Goal: Transaction & Acquisition: Register for event/course

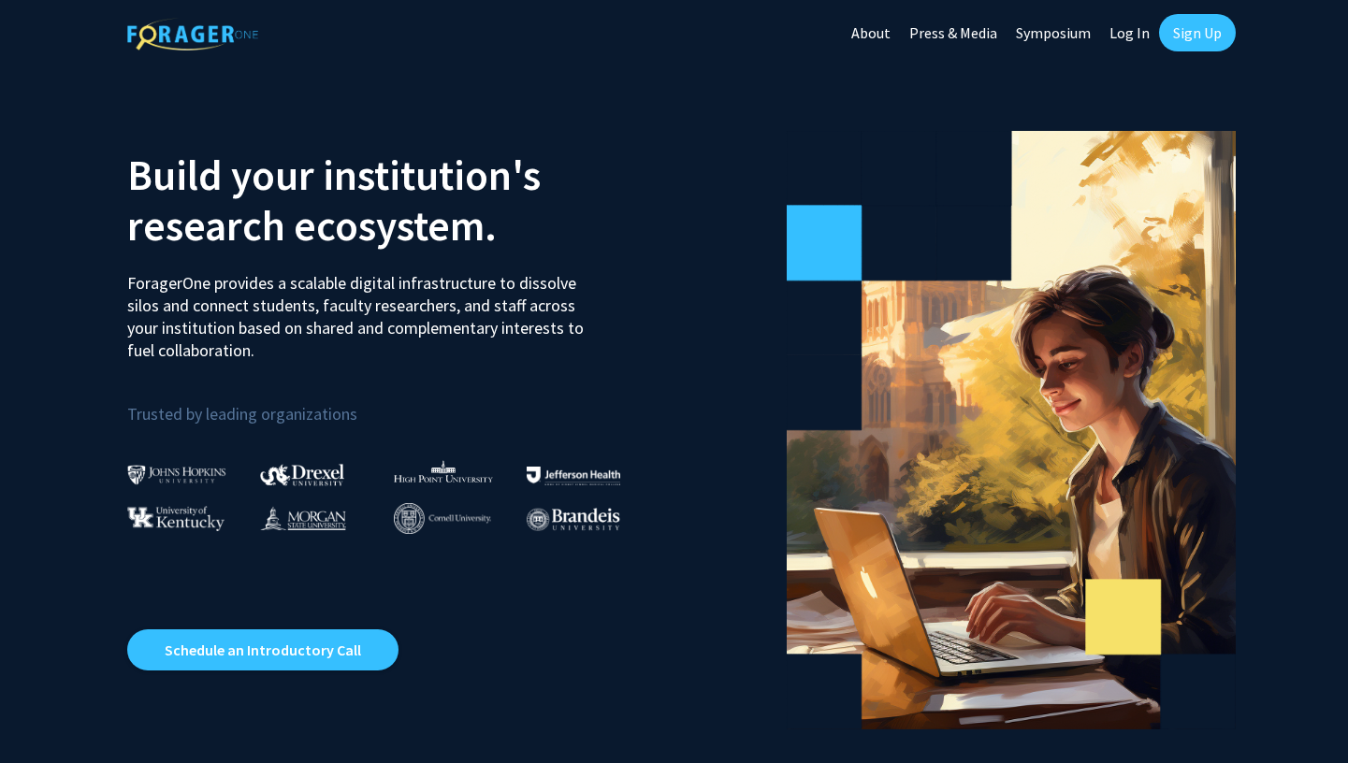
click at [1198, 26] on link "Sign Up" at bounding box center [1197, 32] width 77 height 37
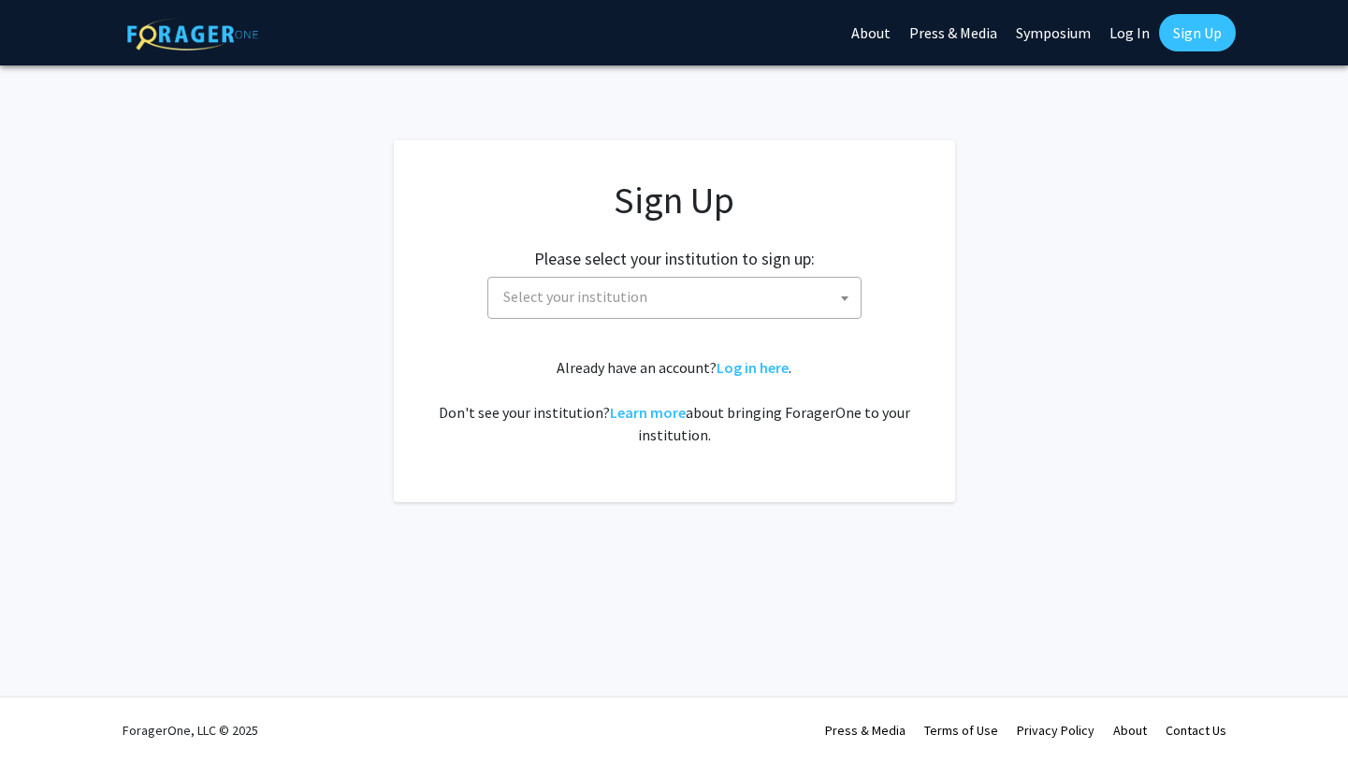
click at [618, 300] on span "Select your institution" at bounding box center [575, 296] width 144 height 19
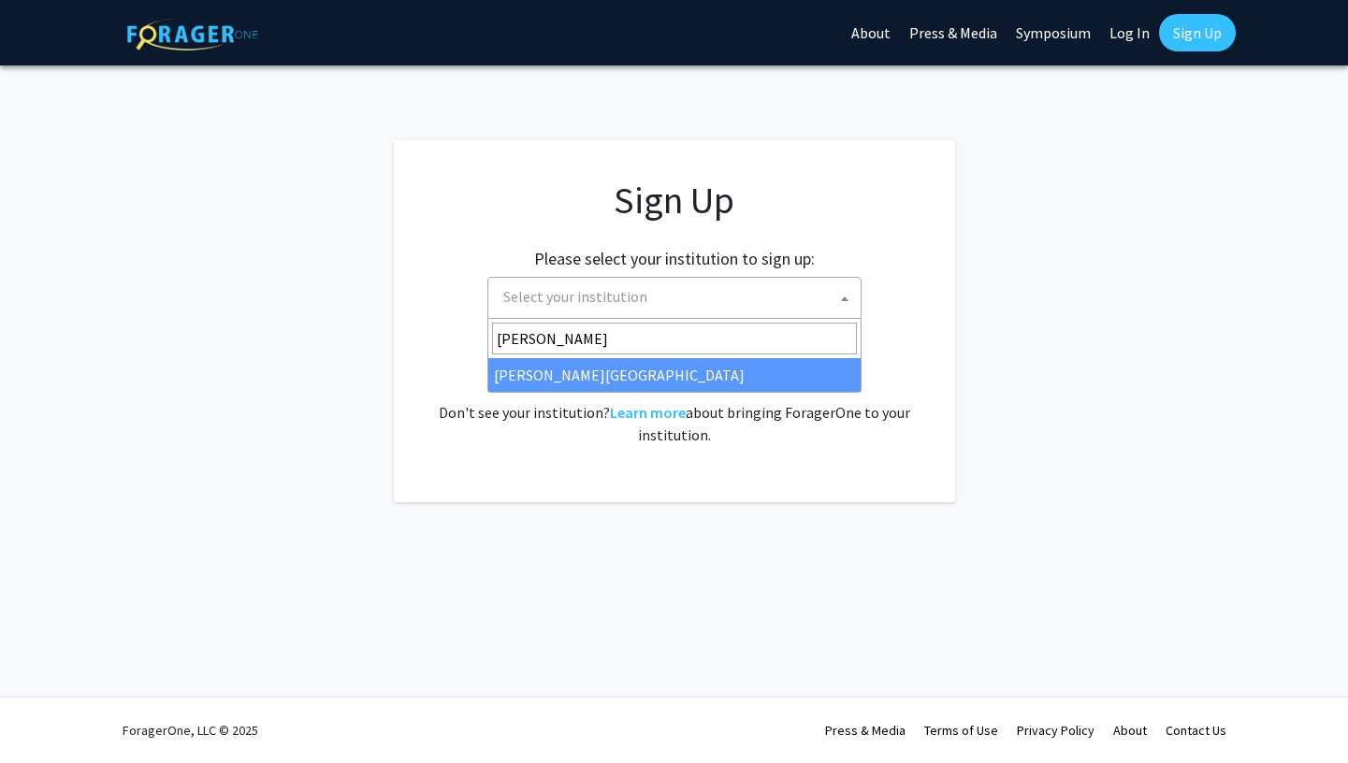
type input "[PERSON_NAME]"
select select "24"
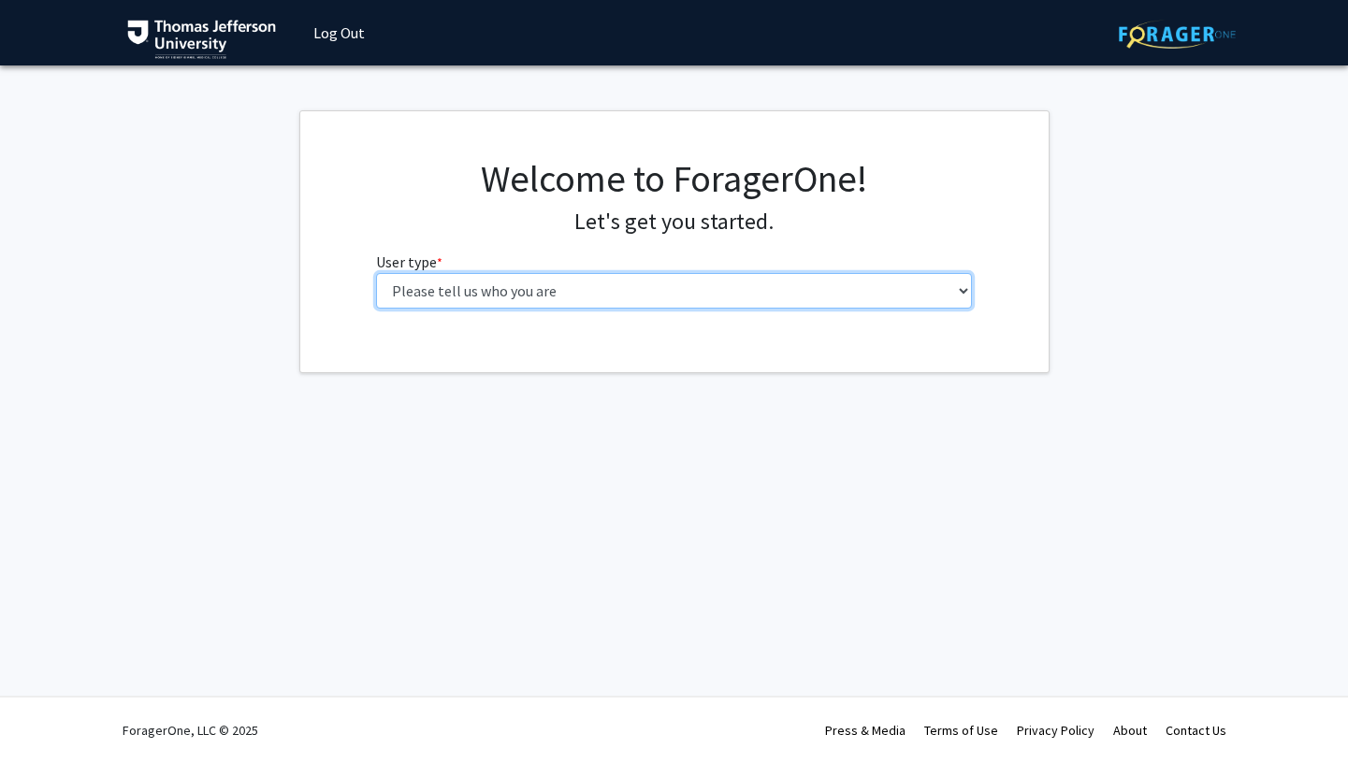
click at [506, 292] on select "Please tell us who you are Undergraduate Student Master's Student Doctoral Cand…" at bounding box center [674, 291] width 596 height 36
select select "3: doc"
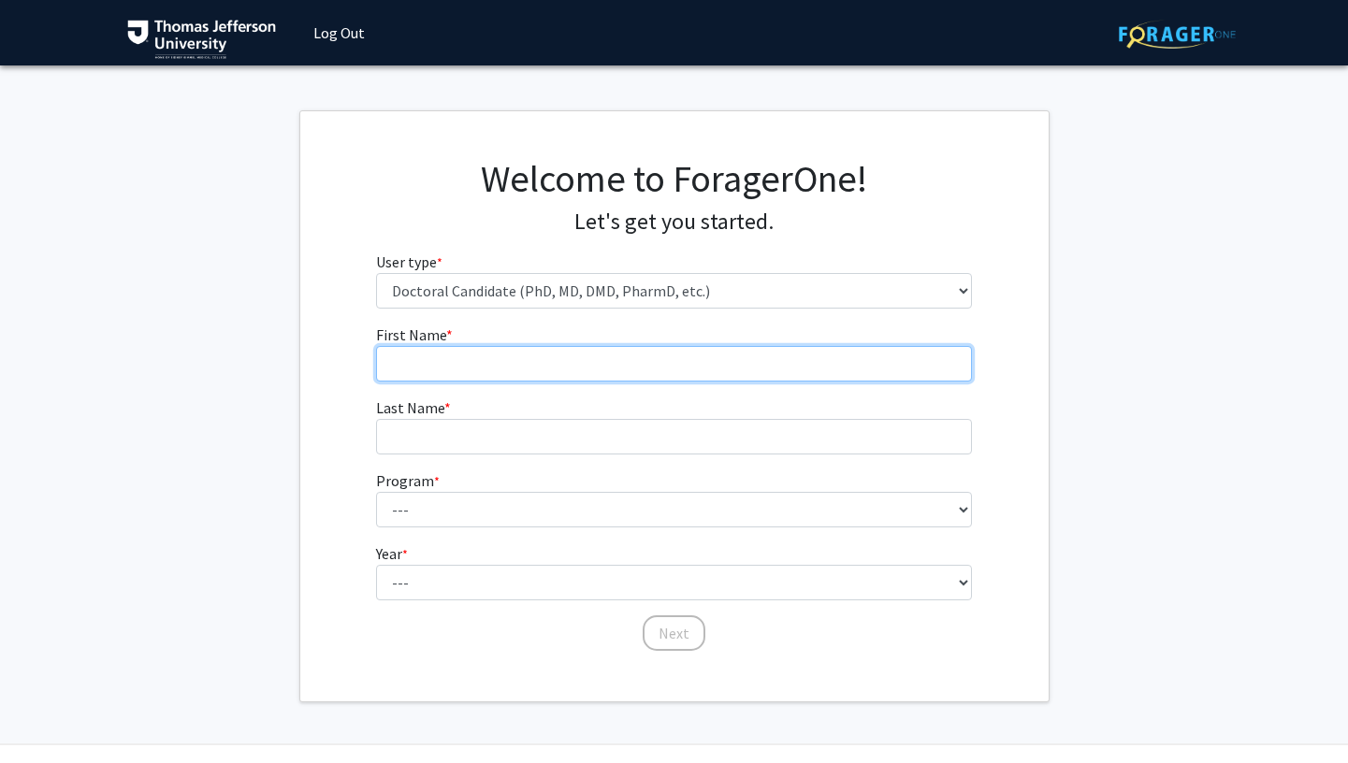
click at [676, 375] on input "First Name * required" at bounding box center [674, 364] width 596 height 36
type input "[PERSON_NAME]"
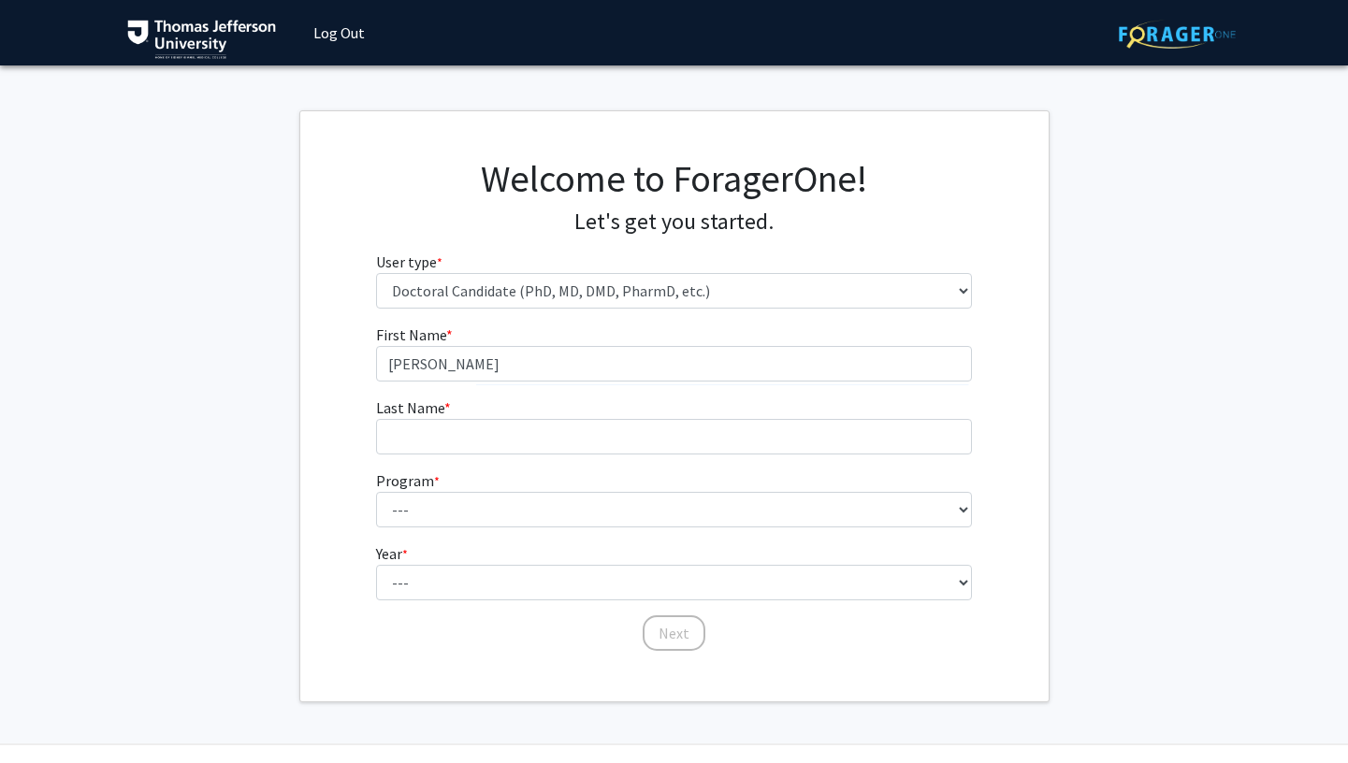
type input "[PERSON_NAME]"
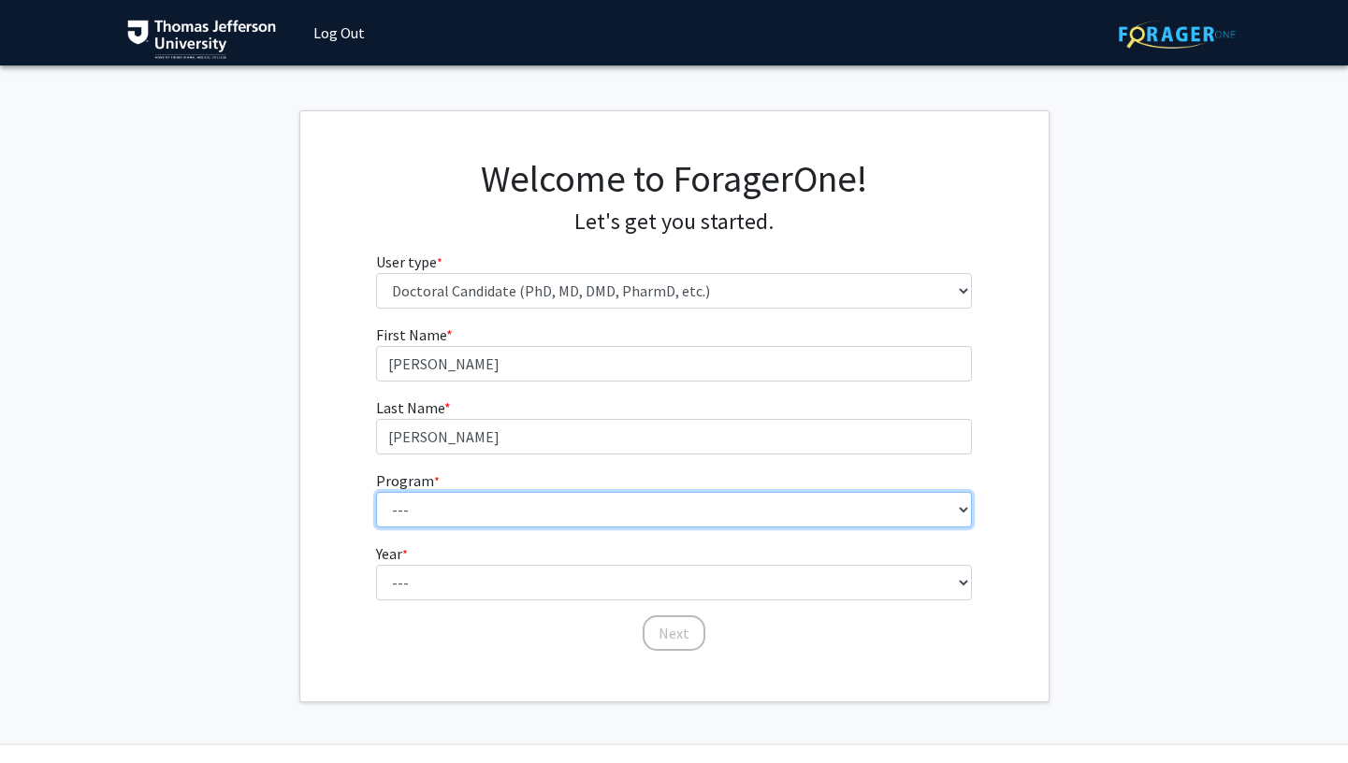
click at [432, 501] on select "--- Accelerated 3+3 BS in Health Sciences/Doctor of [MEDICAL_DATA] Accelerated …" at bounding box center [674, 510] width 596 height 36
select select "35: 815"
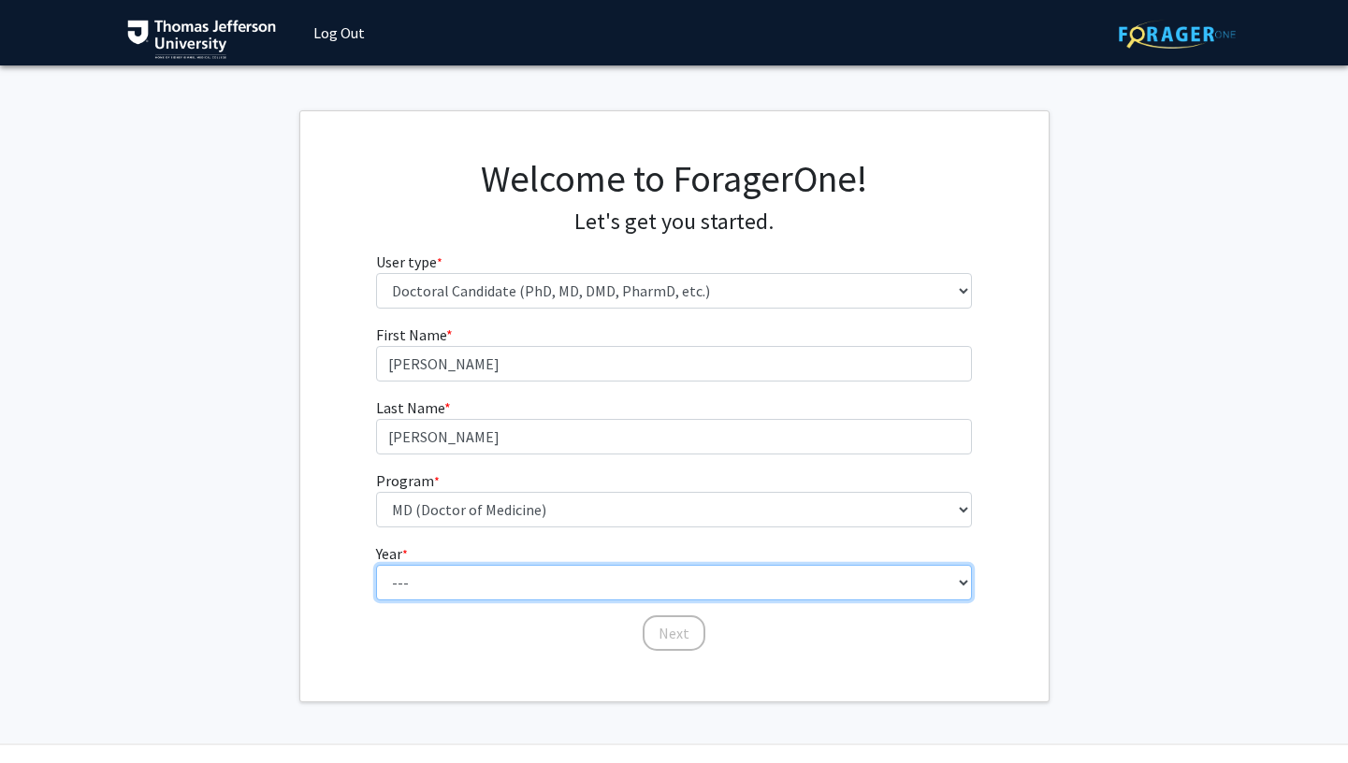
click at [535, 580] on select "--- First Year Second Year Third Year Fourth Year Fifth Year Sixth Year Seventh…" at bounding box center [674, 583] width 596 height 36
select select "1: first_year"
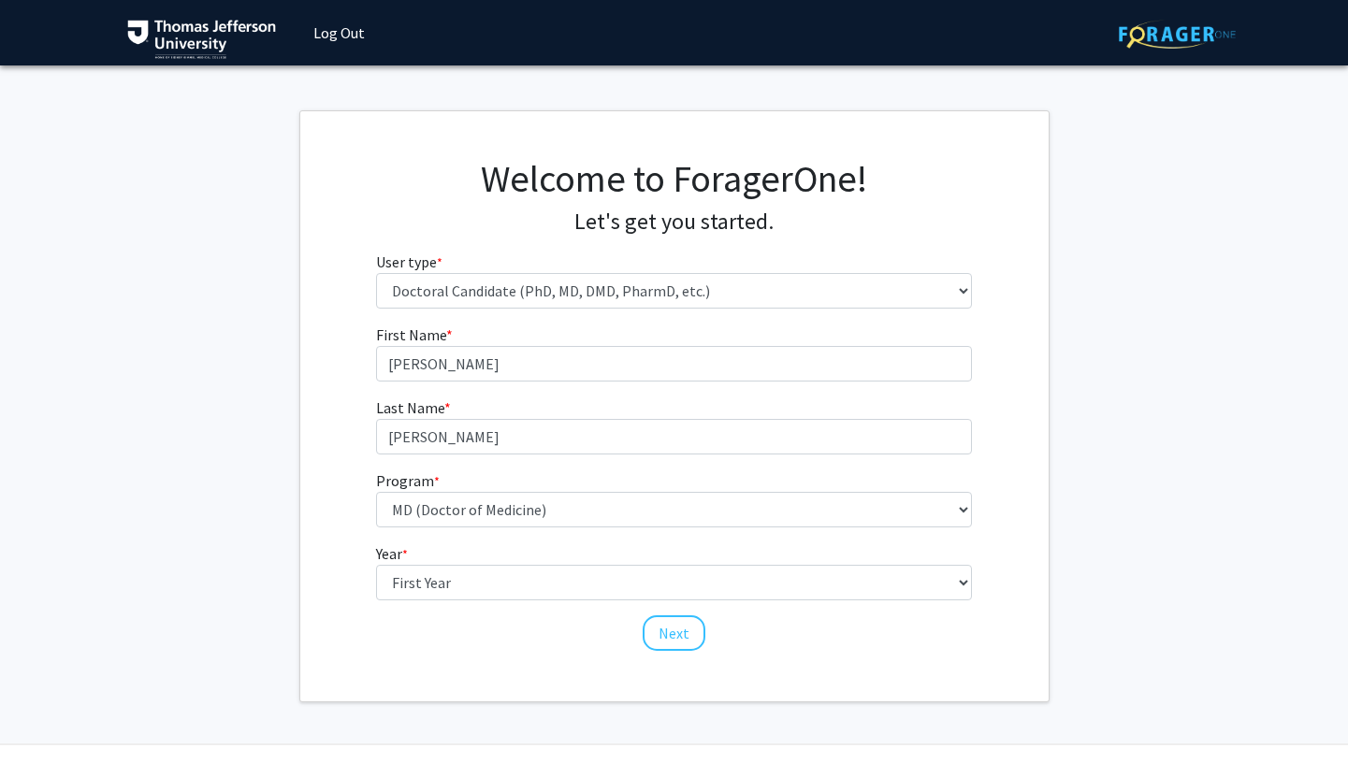
click at [404, 632] on div "Next" at bounding box center [674, 625] width 596 height 19
click at [668, 625] on button "Next" at bounding box center [674, 634] width 63 height 36
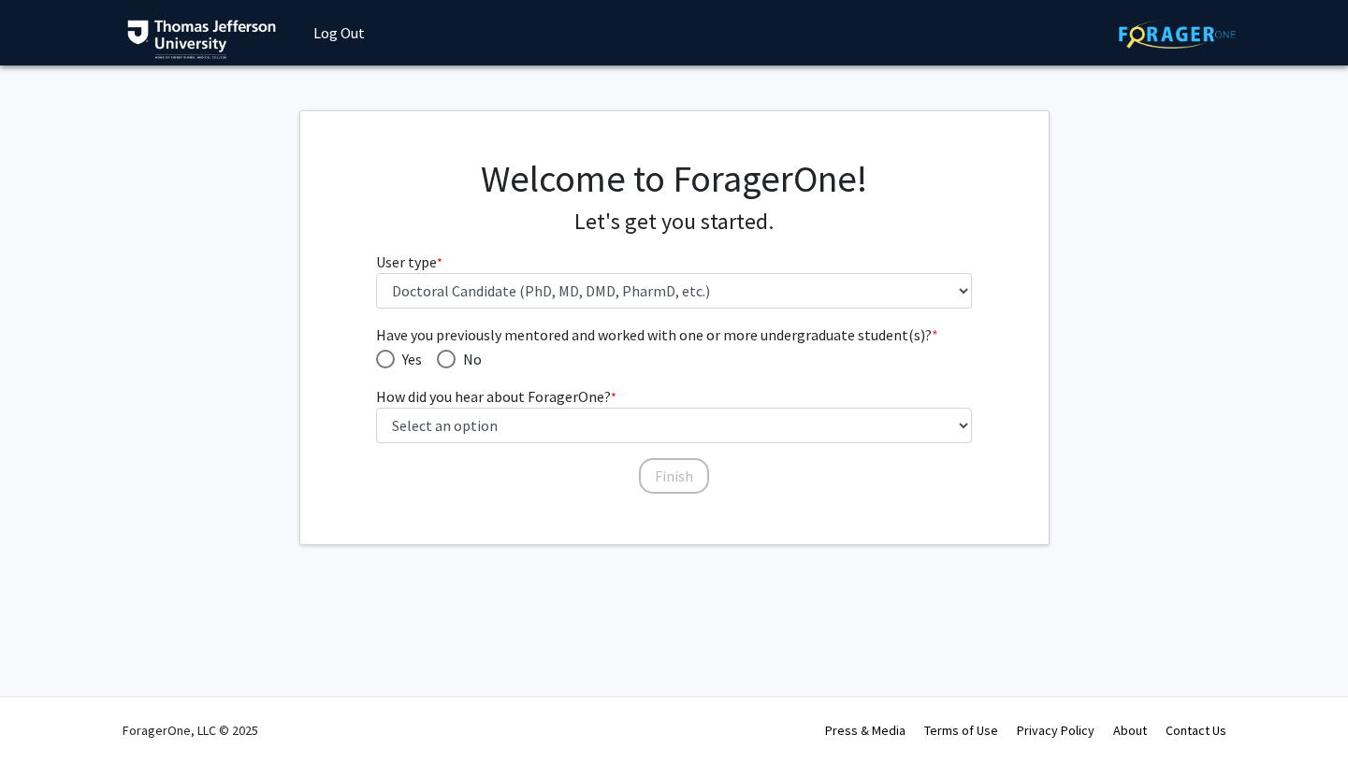
click at [455, 356] on span "Have you previously mentored and worked with one or more undergraduate student(…" at bounding box center [446, 359] width 19 height 19
click at [455, 356] on input "No" at bounding box center [446, 359] width 19 height 19
radio input "true"
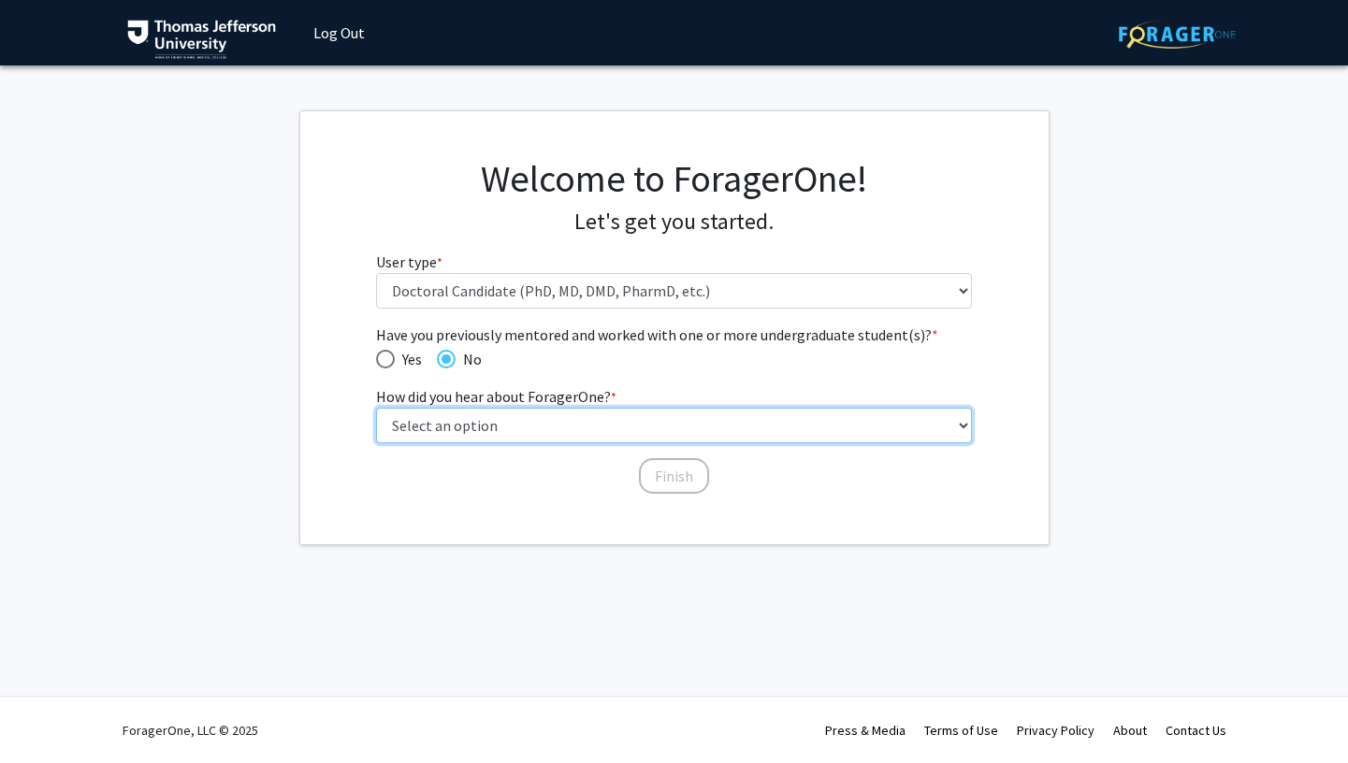
click at [499, 417] on select "Select an option Peer/student recommendation Faculty/staff recommendation Unive…" at bounding box center [674, 426] width 596 height 36
select select "2: faculty_recommendation"
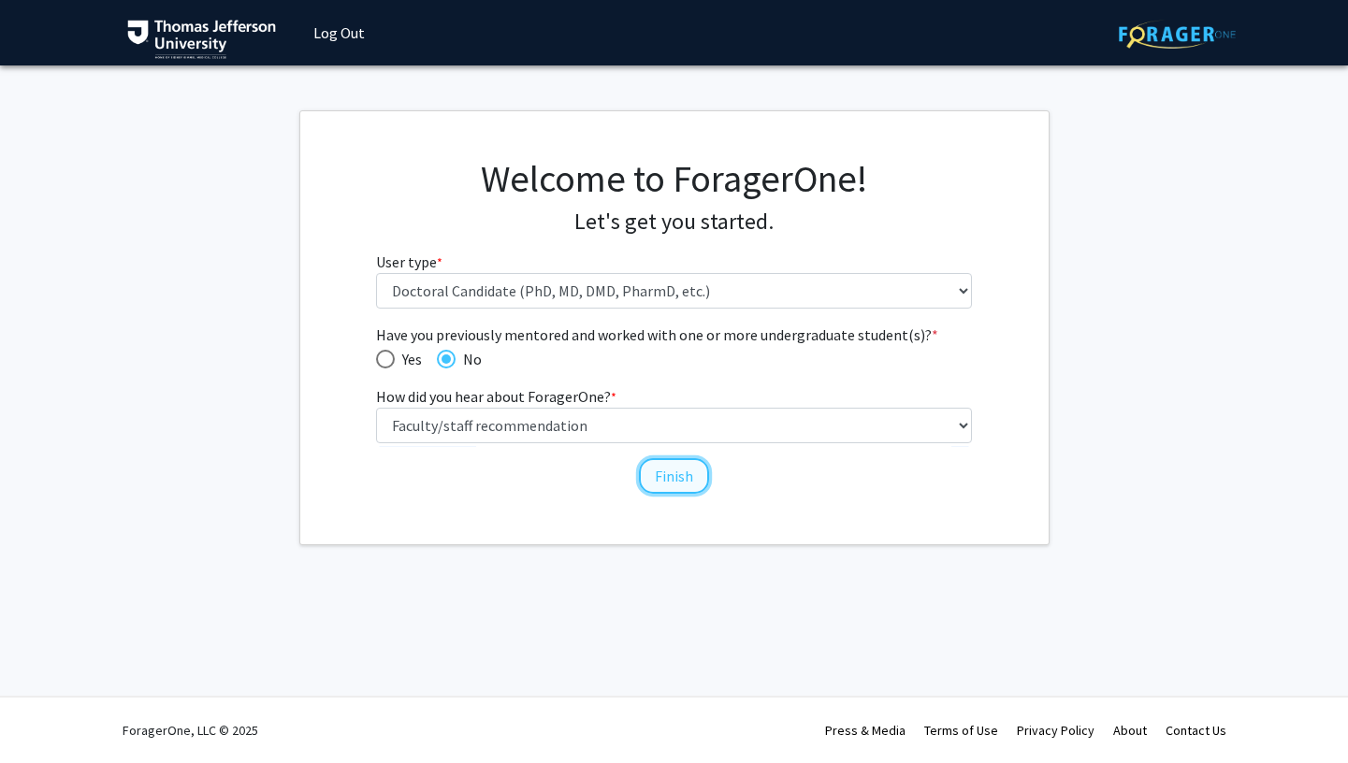
click at [683, 477] on button "Finish" at bounding box center [674, 476] width 70 height 36
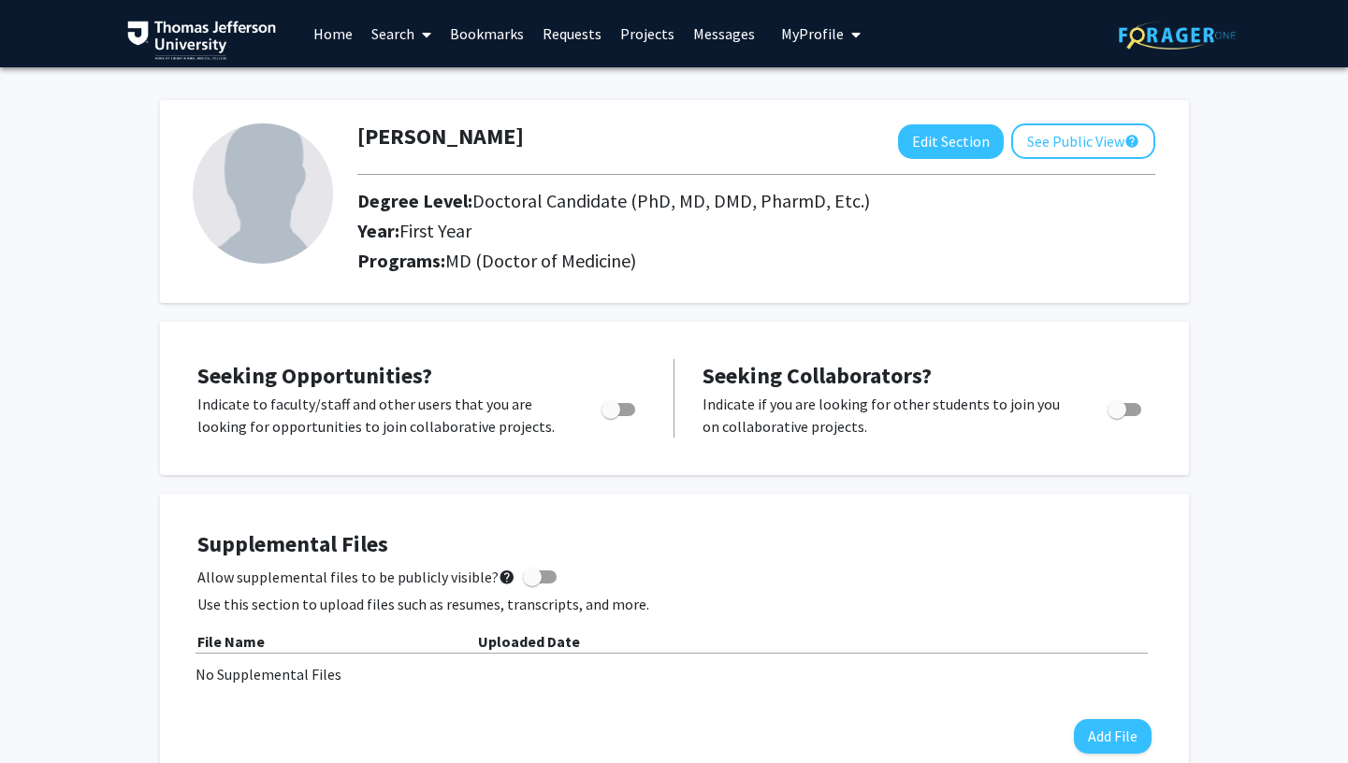
click at [298, 257] on div at bounding box center [262, 201] width 166 height 156
click at [284, 253] on img at bounding box center [263, 193] width 140 height 140
click at [261, 217] on img at bounding box center [263, 193] width 140 height 140
click at [978, 151] on button "Edit Section" at bounding box center [951, 141] width 106 height 35
select select "first_year"
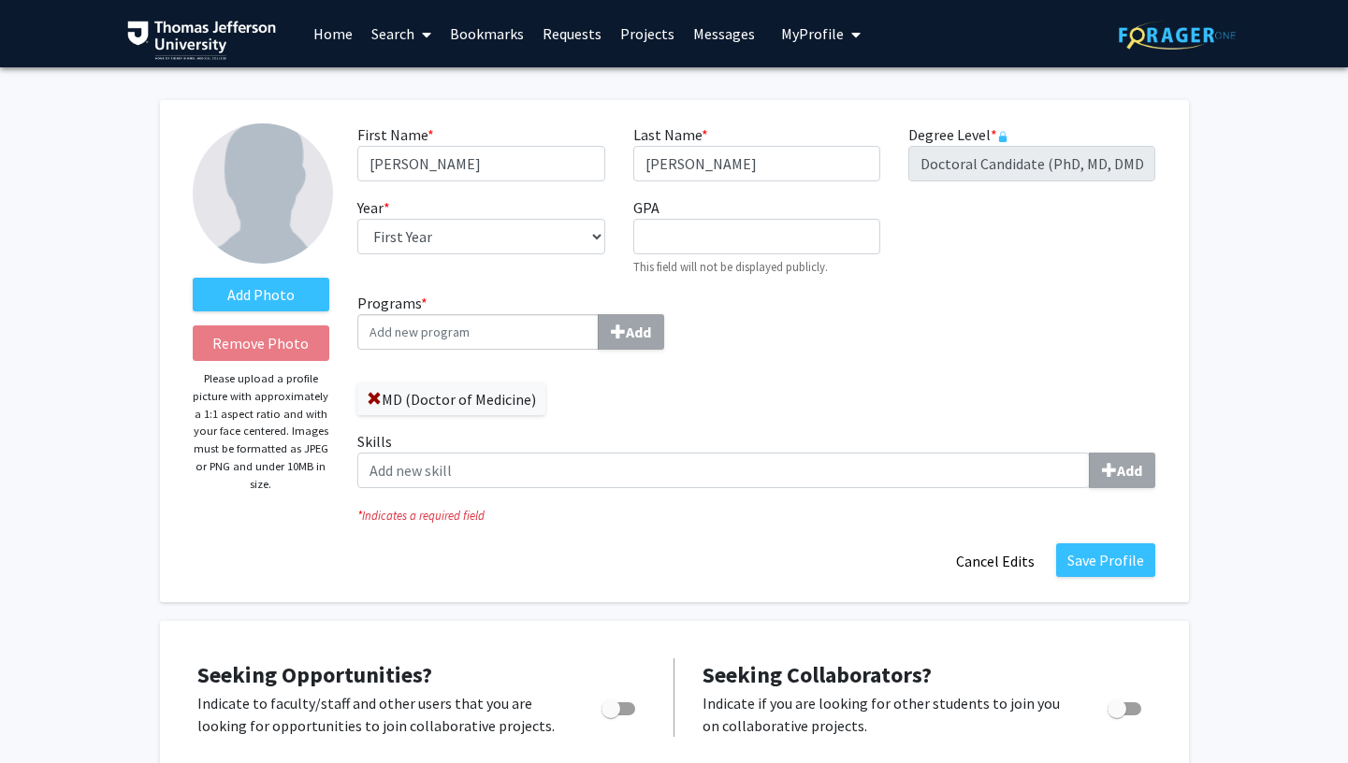
click at [300, 229] on img at bounding box center [263, 193] width 140 height 140
click at [286, 296] on label "Add Photo" at bounding box center [262, 295] width 138 height 34
click at [0, 0] on input "Add Photo" at bounding box center [0, 0] width 0 height 0
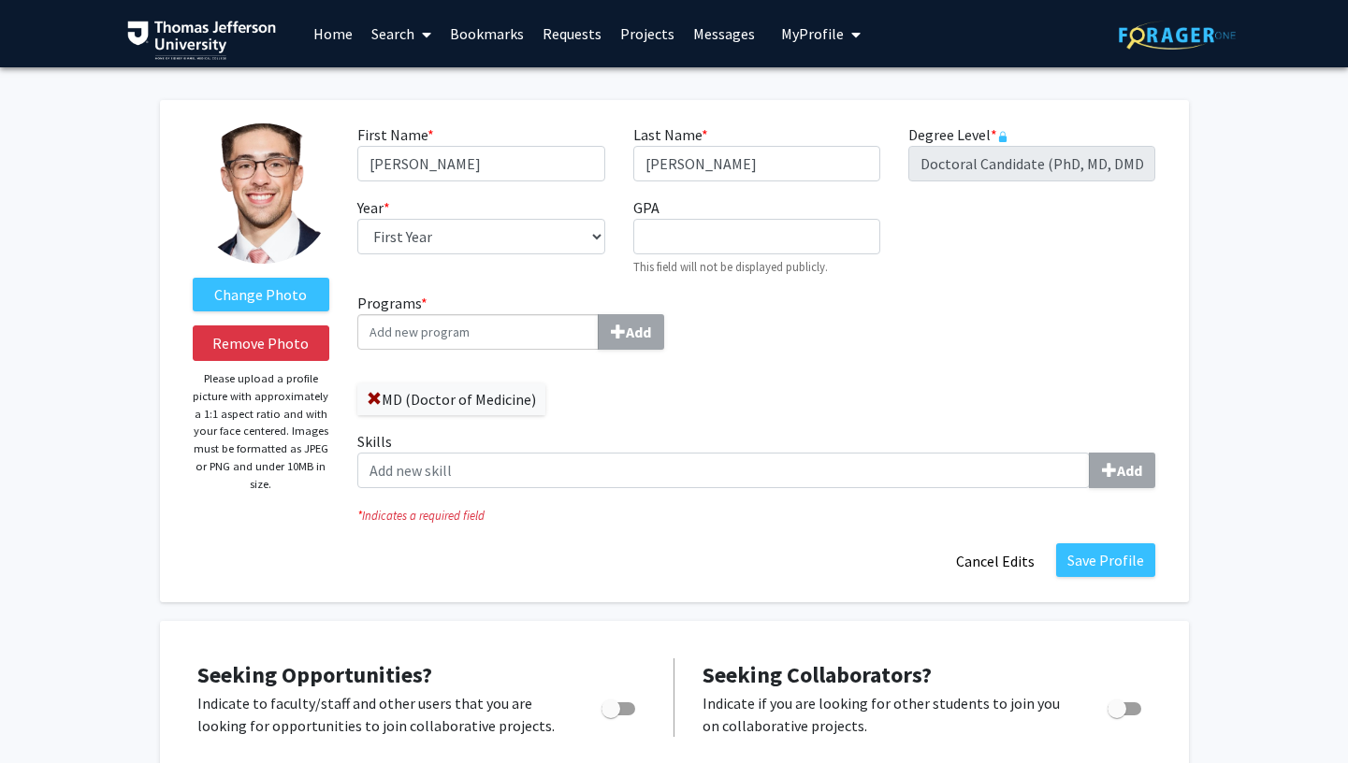
click at [331, 126] on div "Change Photo Remove Photo Please upload a profile picture with approximately a …" at bounding box center [262, 351] width 166 height 456
click at [325, 123] on div "Change Photo Remove Photo Please upload a profile picture with approximately a …" at bounding box center [262, 351] width 166 height 456
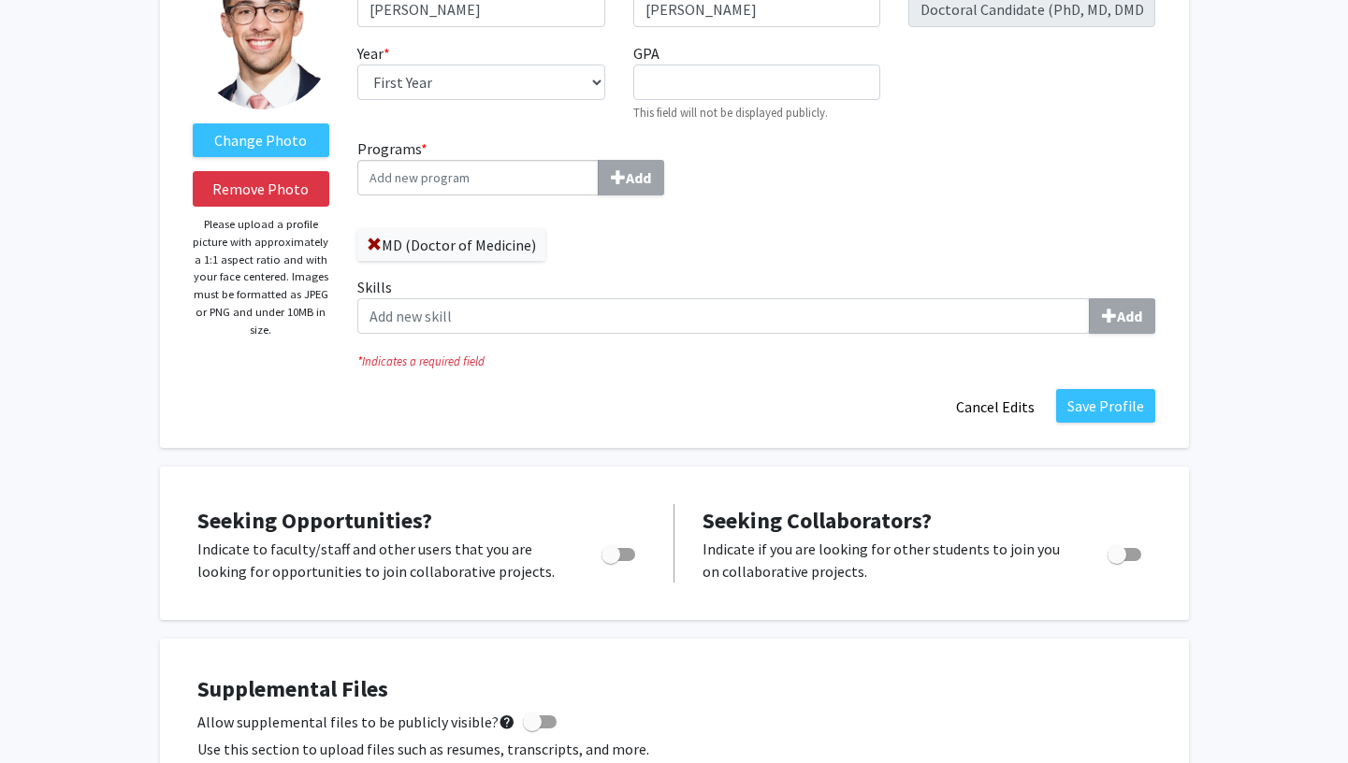
scroll to position [157, 0]
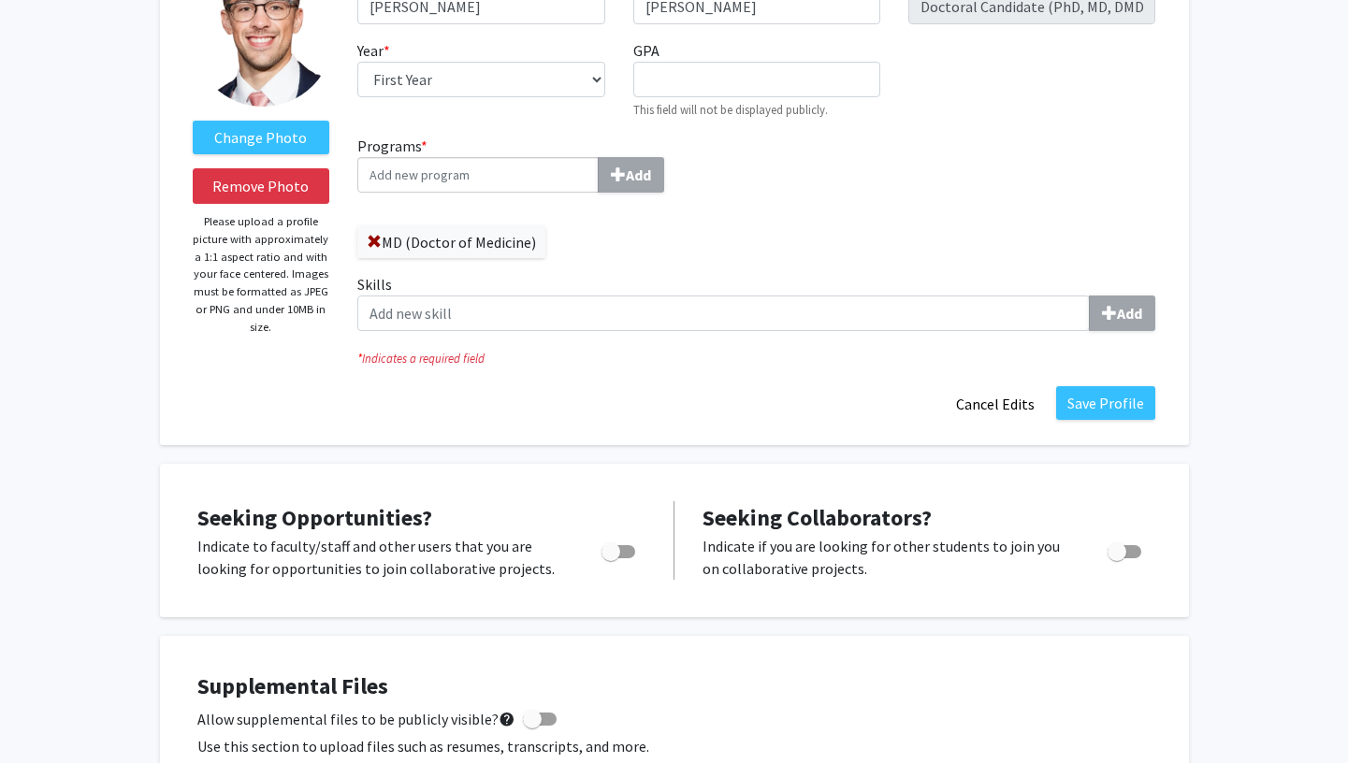
click at [477, 185] on input "Programs * Add" at bounding box center [477, 175] width 241 height 36
click at [513, 180] on input "Programs * Add" at bounding box center [477, 175] width 241 height 36
type input "S"
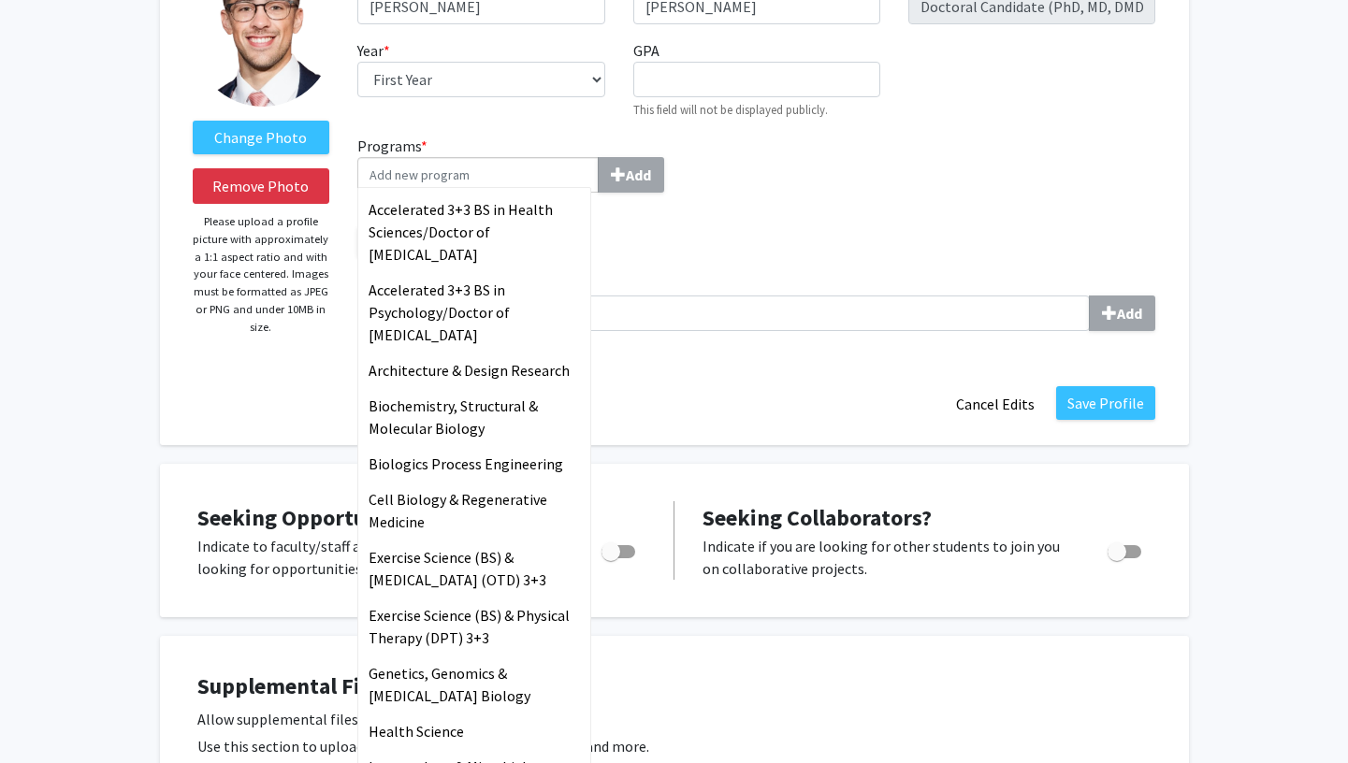
click at [816, 203] on div "Programs * Accelerated 3+3 BS in Health Sciences/Doctor of [MEDICAL_DATA] Accel…" at bounding box center [756, 240] width 826 height 211
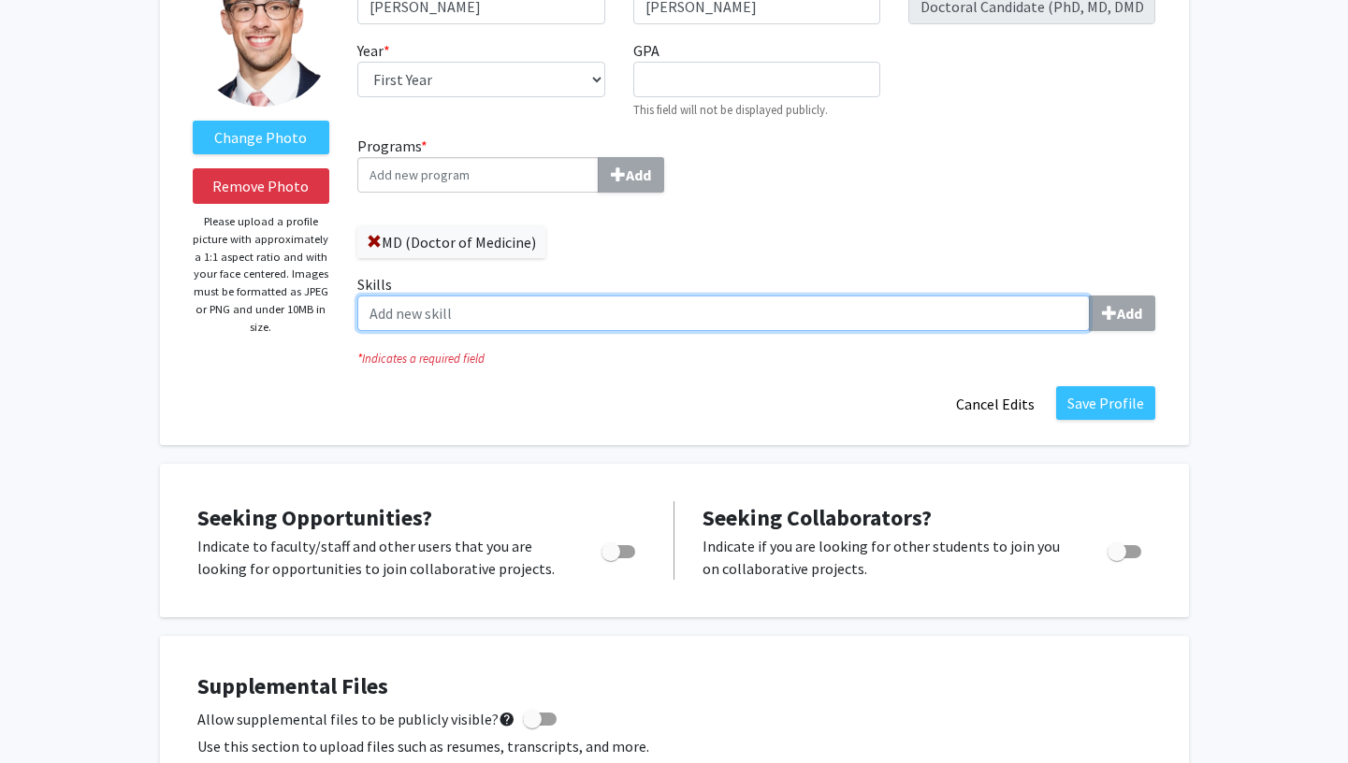
click at [1029, 317] on input "Skills Add" at bounding box center [723, 314] width 732 height 36
type input "g"
type input "r"
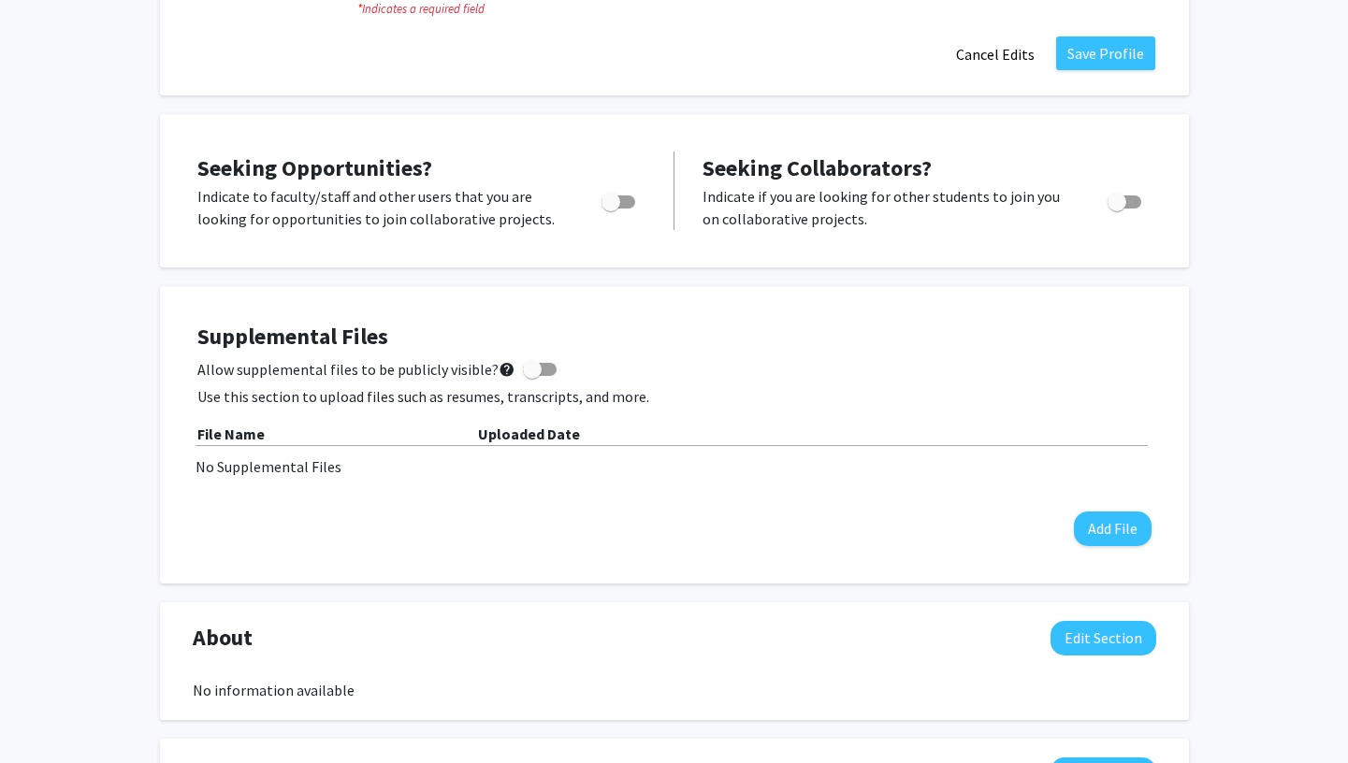
scroll to position [0, 0]
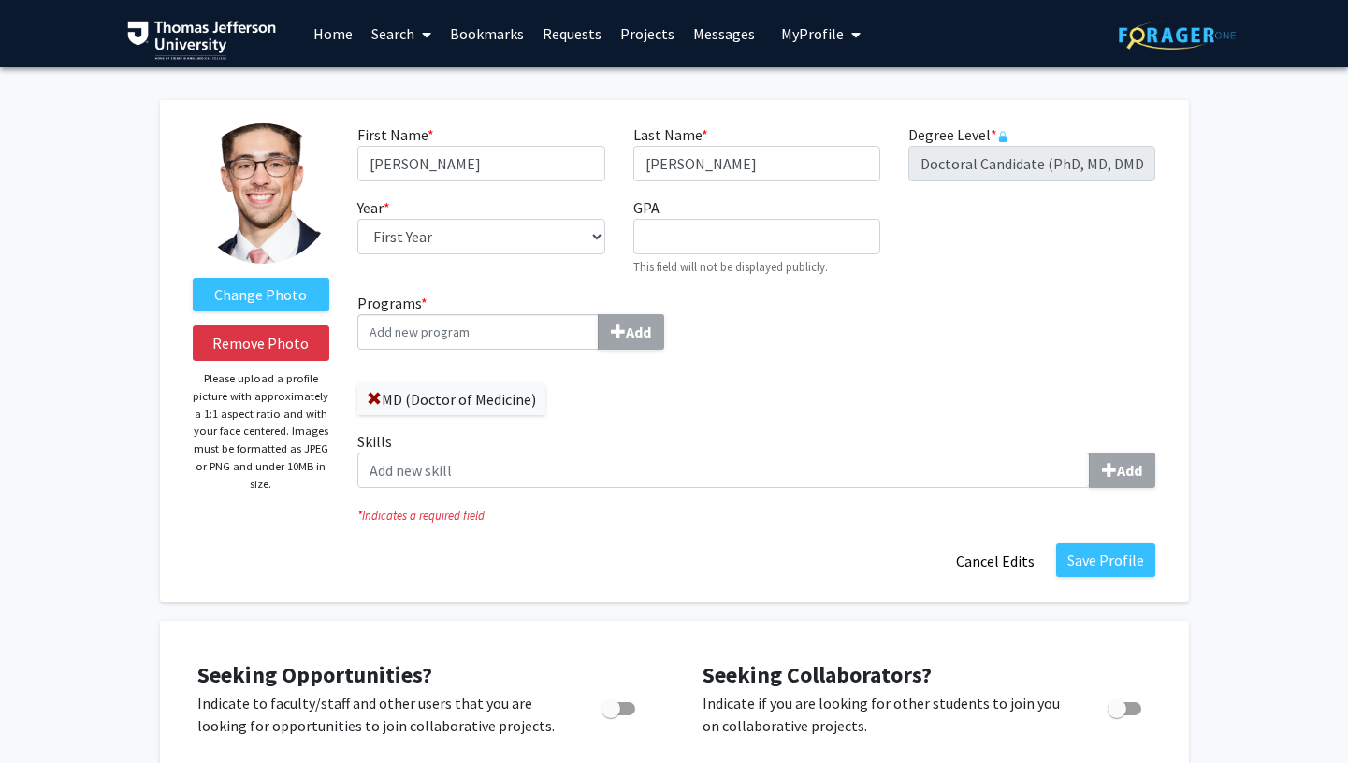
click at [397, 38] on link "Search" at bounding box center [401, 33] width 79 height 65
click at [627, 27] on link "Projects" at bounding box center [647, 33] width 73 height 65
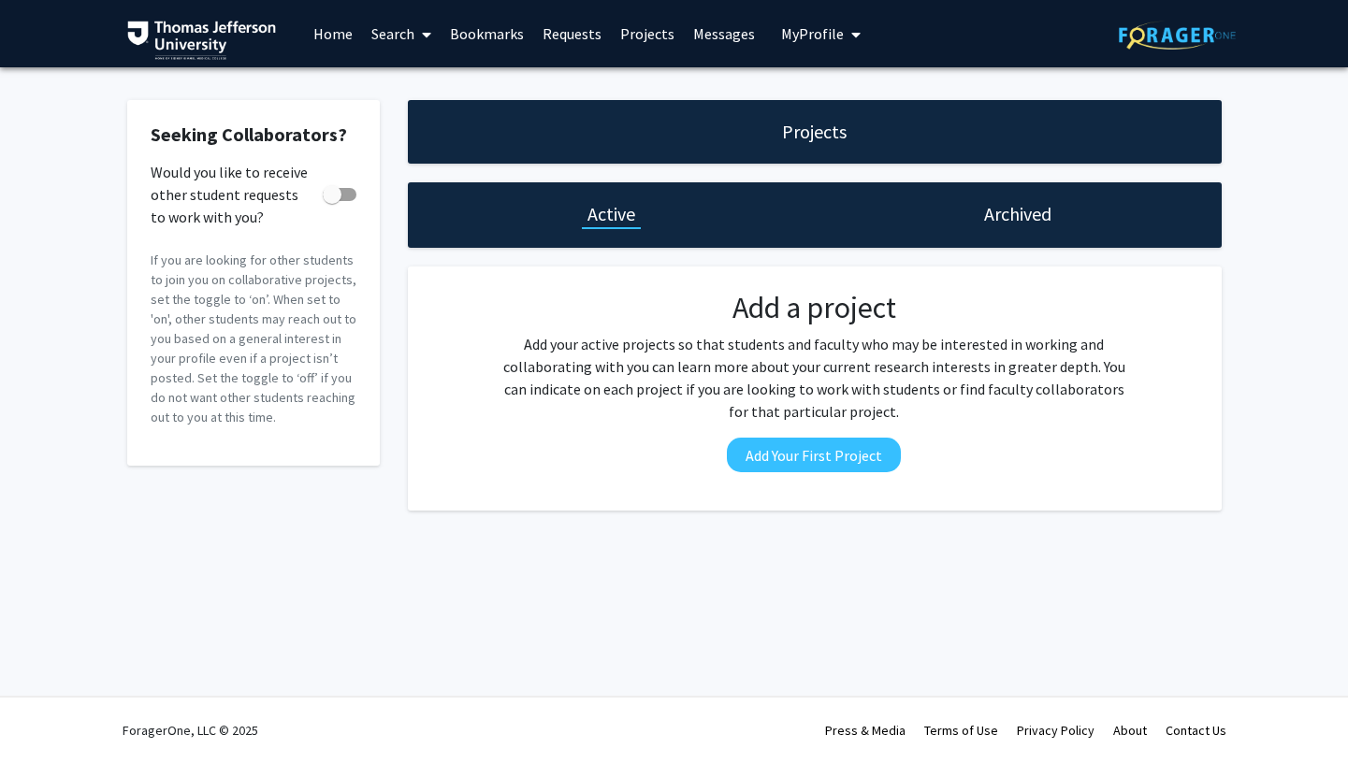
click at [336, 32] on link "Home" at bounding box center [333, 33] width 58 height 65
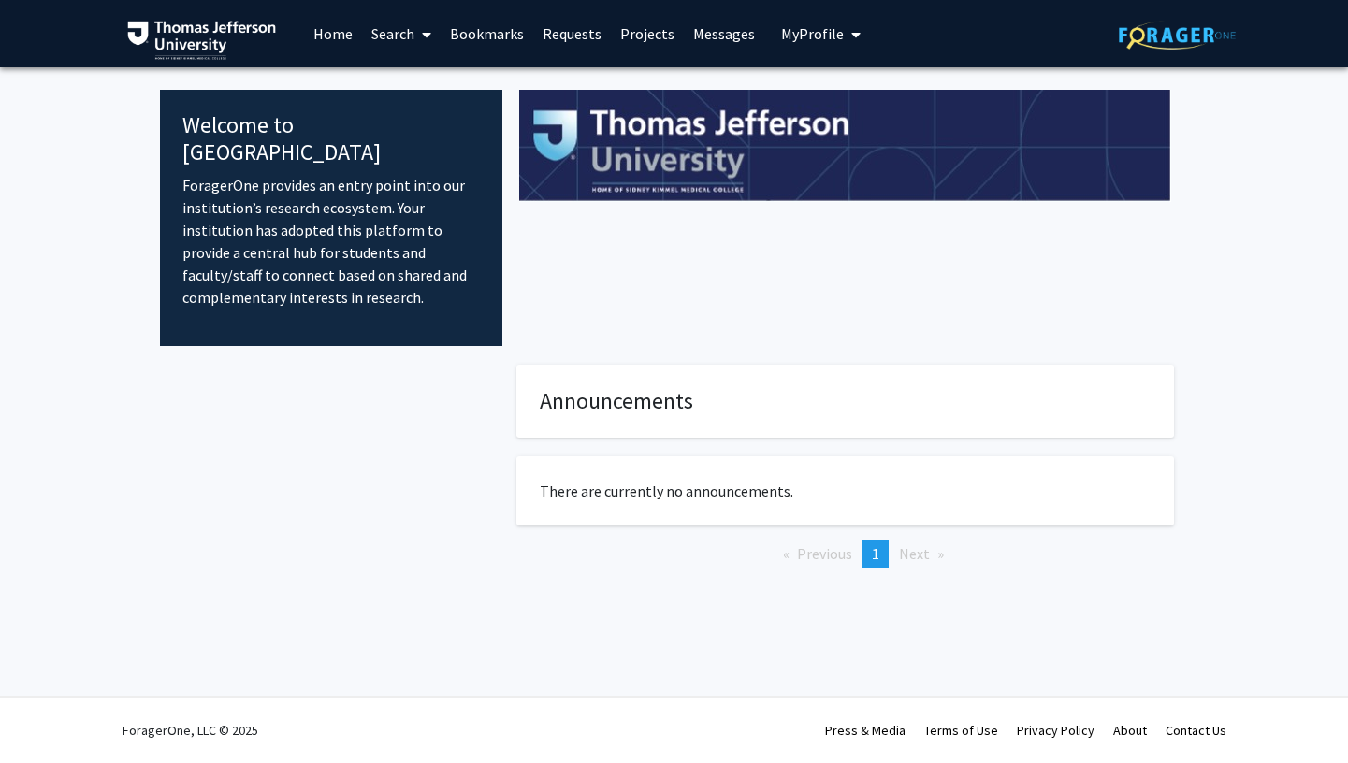
click at [414, 35] on link "Search" at bounding box center [401, 33] width 79 height 65
click at [431, 80] on span "Faculty/Staff" at bounding box center [431, 85] width 138 height 37
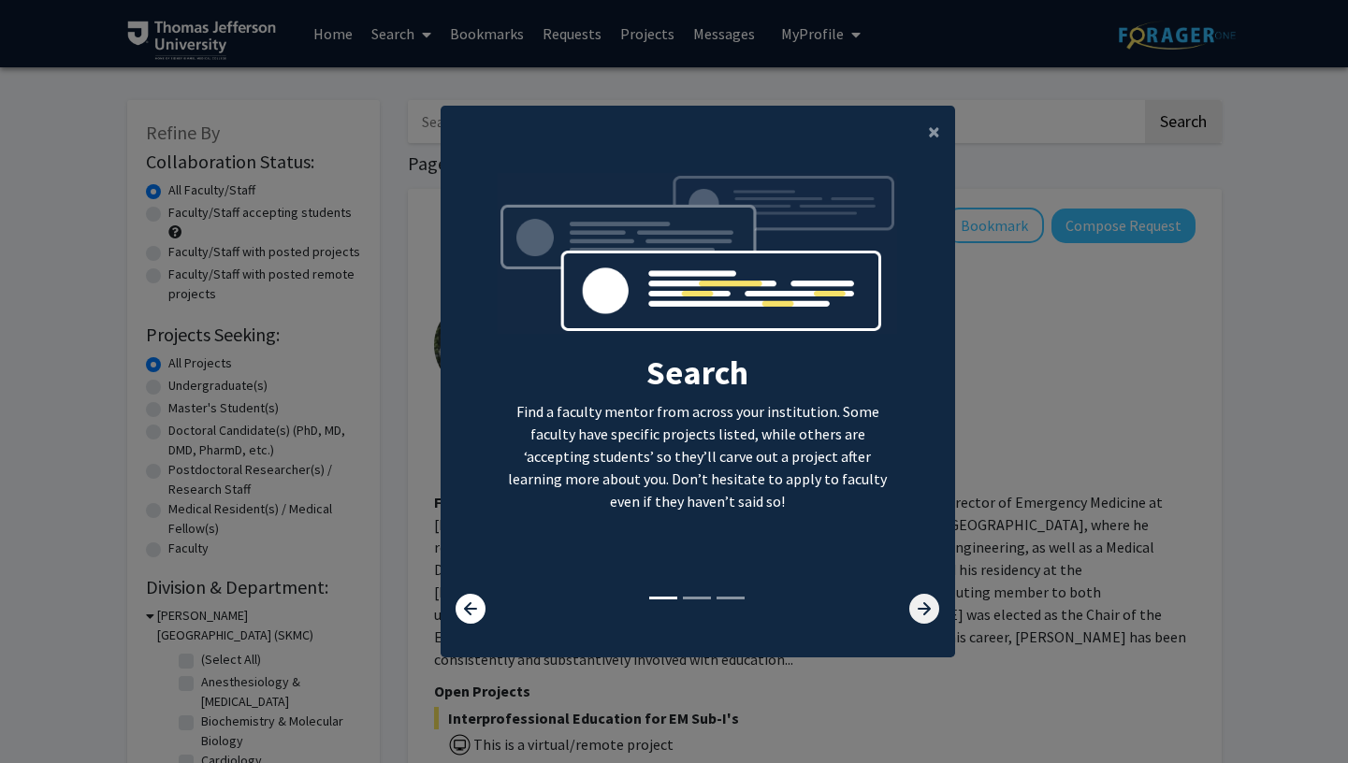
click at [918, 604] on icon at bounding box center [924, 609] width 30 height 30
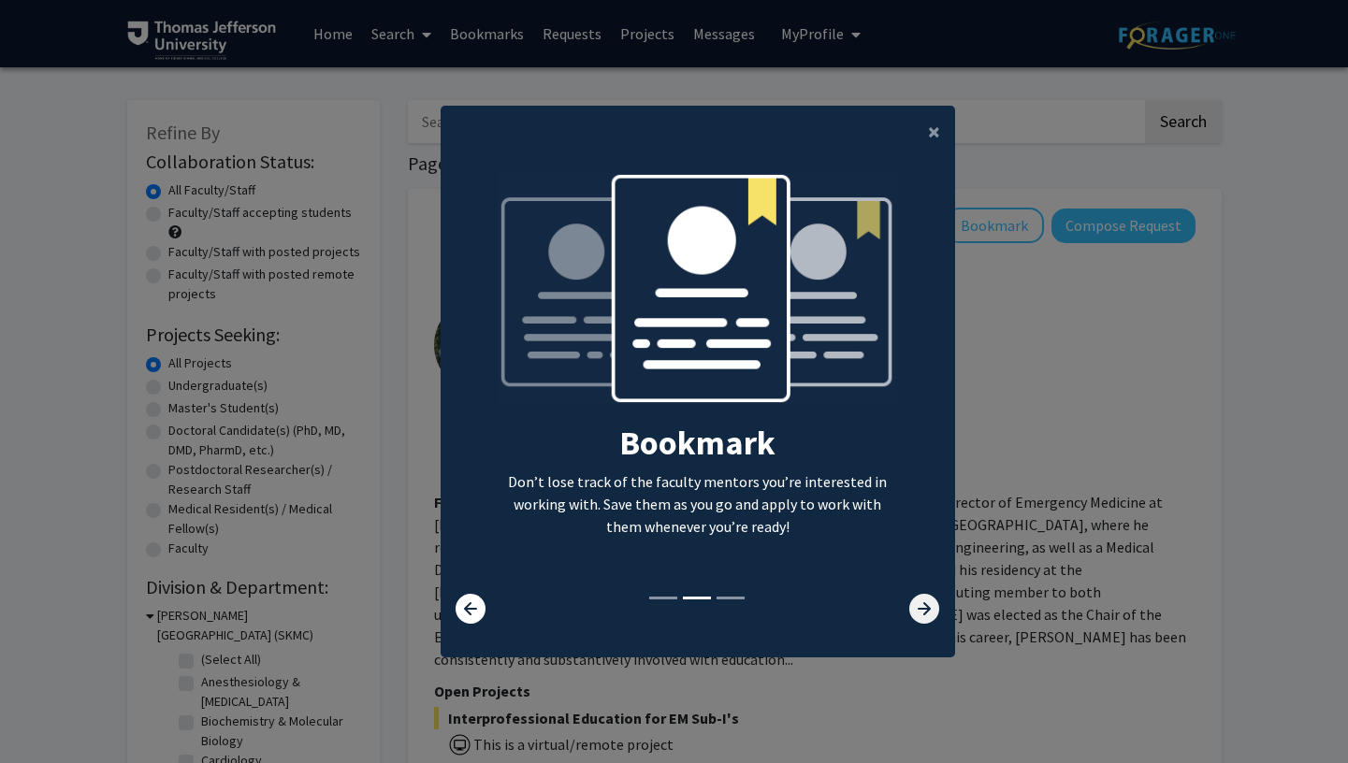
click at [919, 604] on icon at bounding box center [924, 609] width 30 height 30
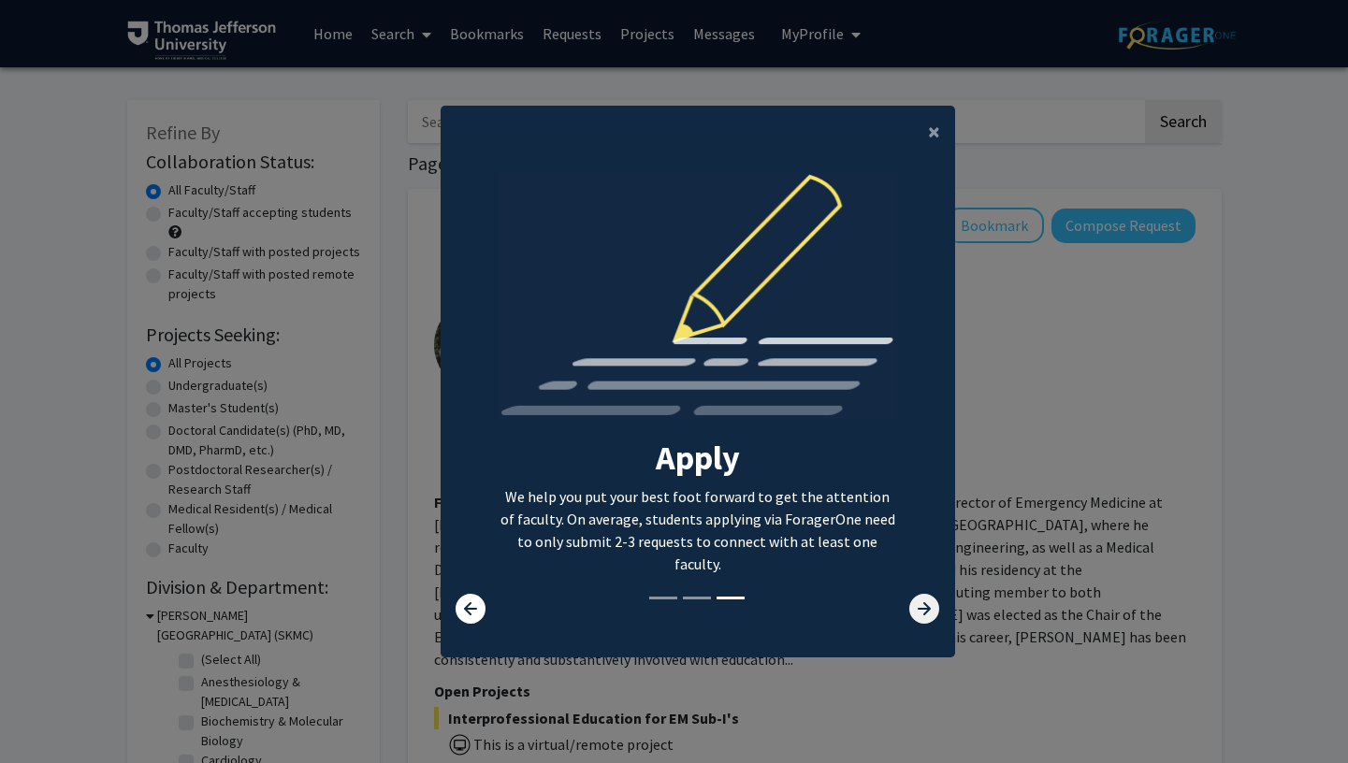
click at [919, 604] on icon at bounding box center [924, 609] width 30 height 30
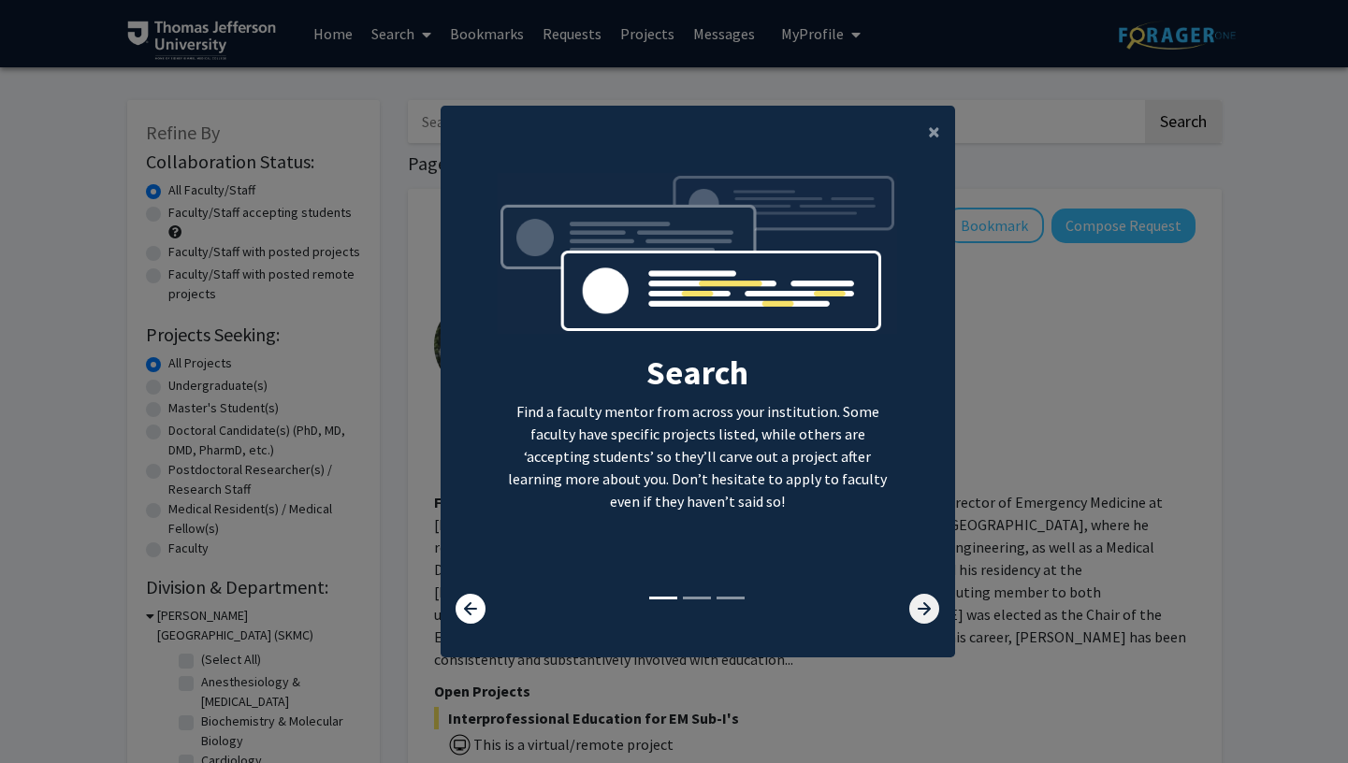
click at [919, 604] on icon at bounding box center [924, 609] width 30 height 30
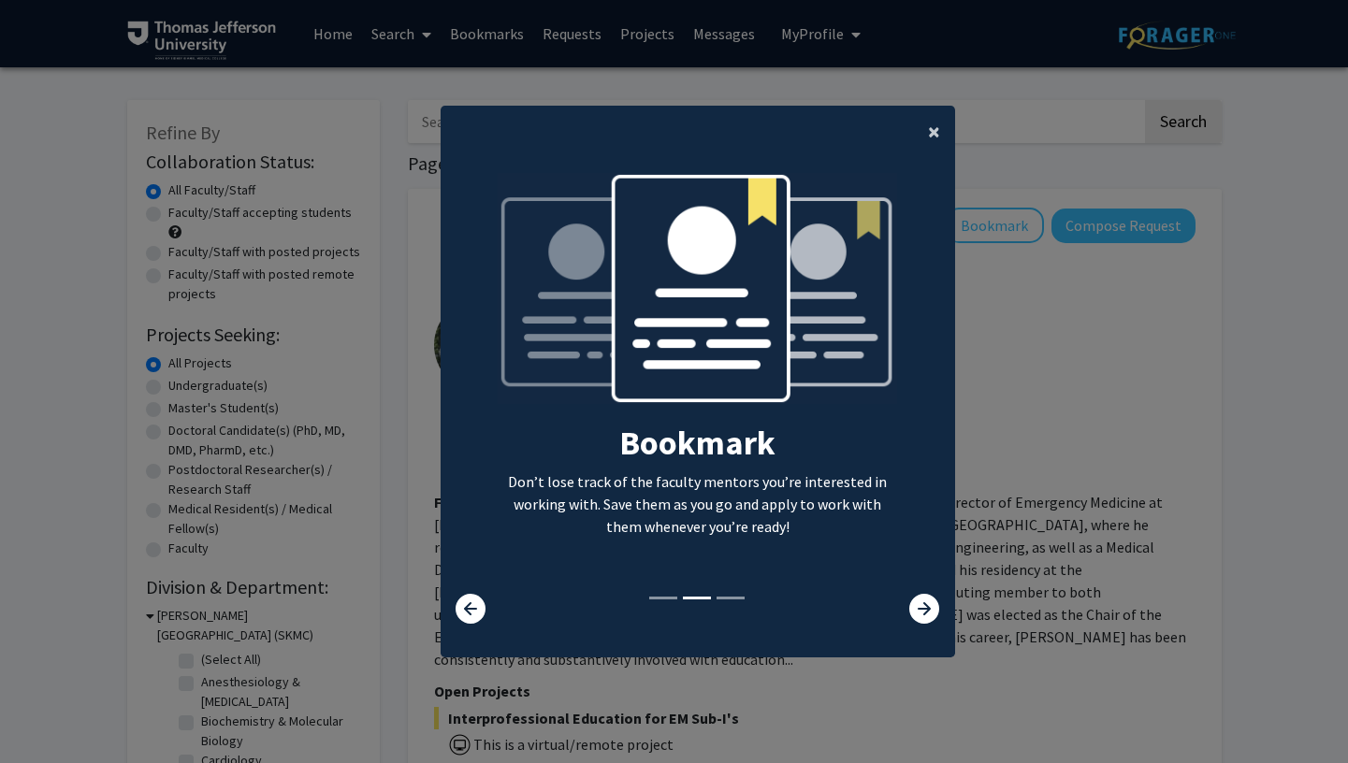
click at [920, 129] on button "×" at bounding box center [934, 132] width 42 height 52
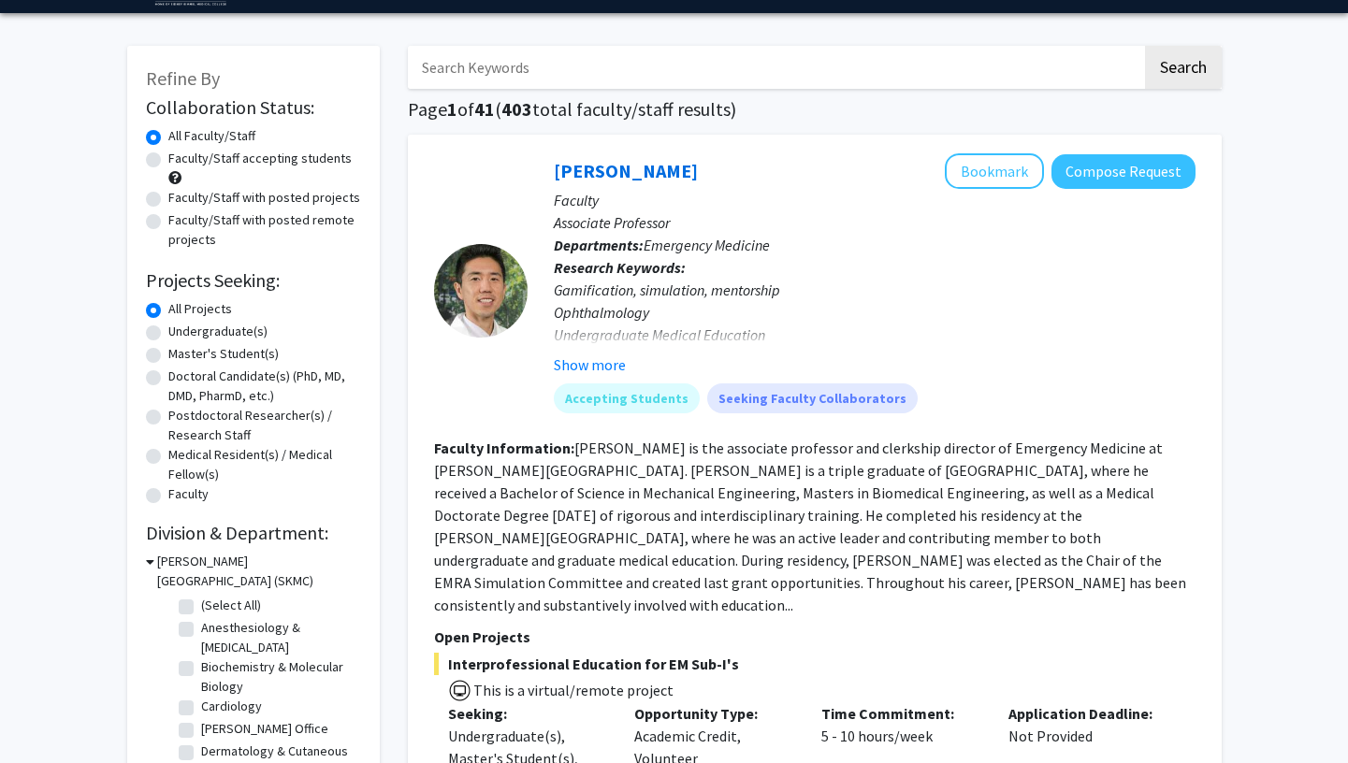
scroll to position [57, 0]
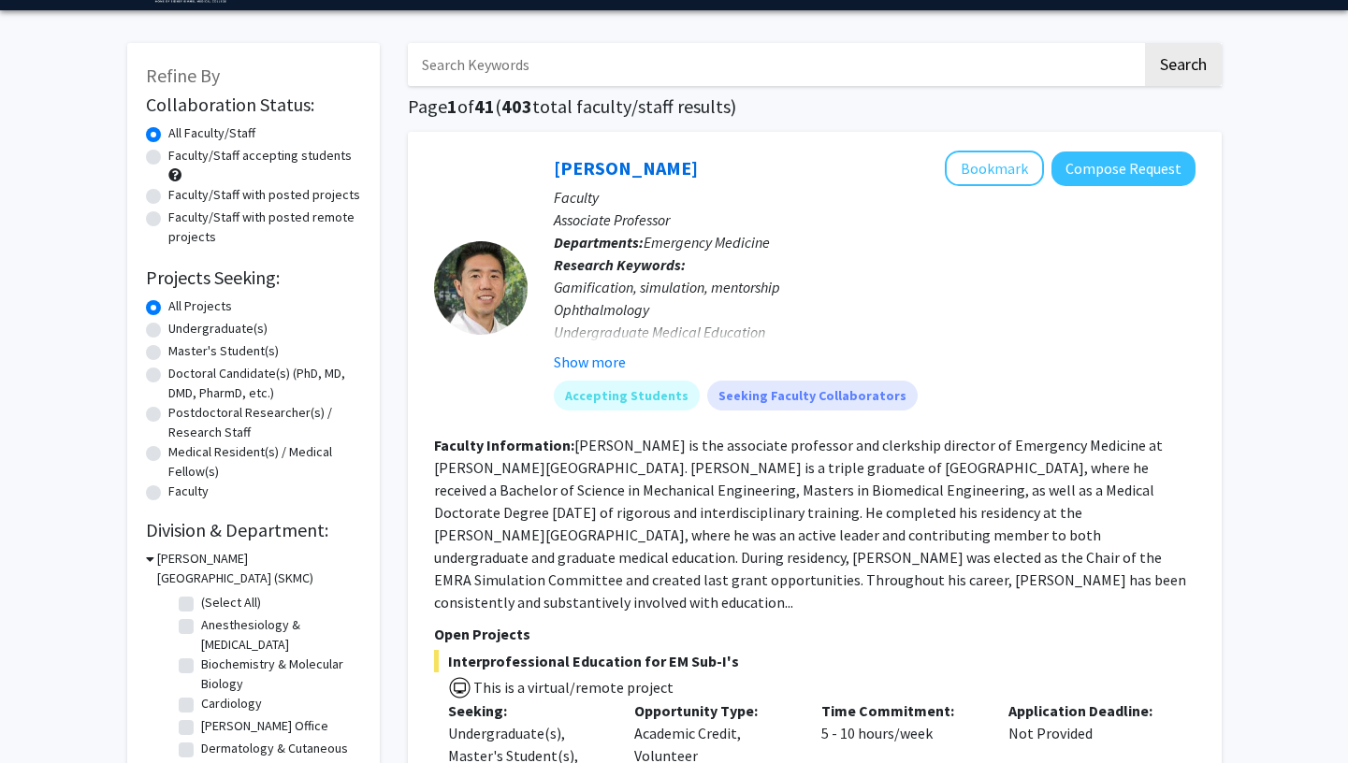
click at [492, 54] on input "Search Keywords" at bounding box center [775, 64] width 734 height 43
type input "ortho"
click at [1145, 43] on button "Search" at bounding box center [1183, 64] width 77 height 43
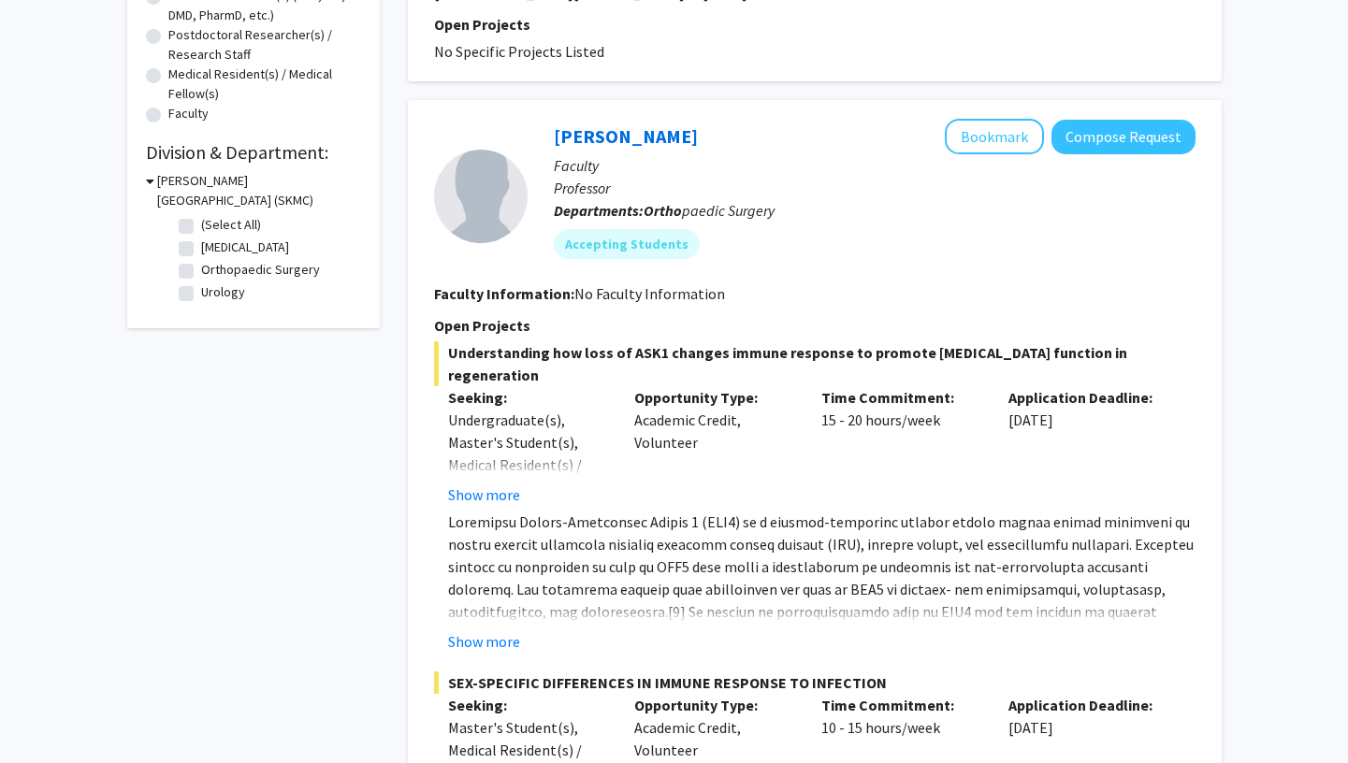
scroll to position [439, 0]
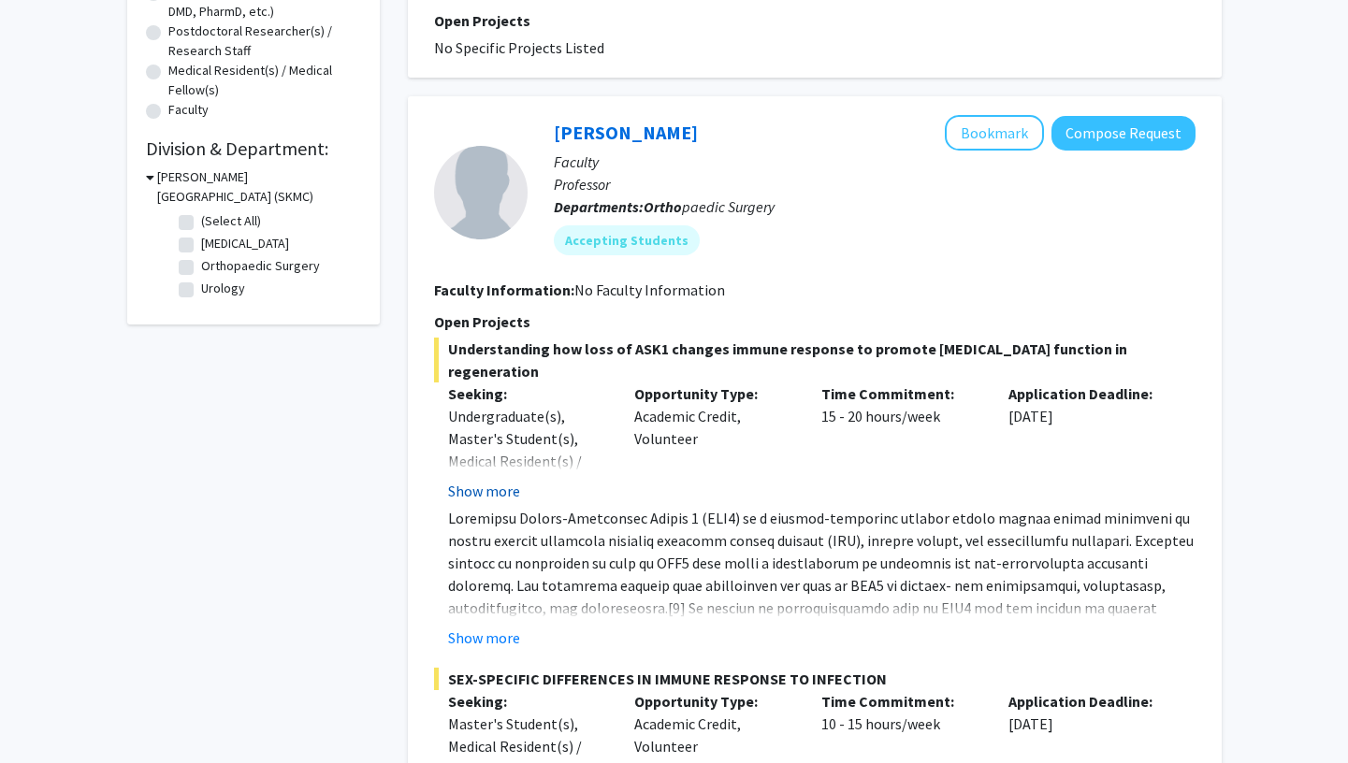
click at [489, 495] on button "Show more" at bounding box center [484, 491] width 72 height 22
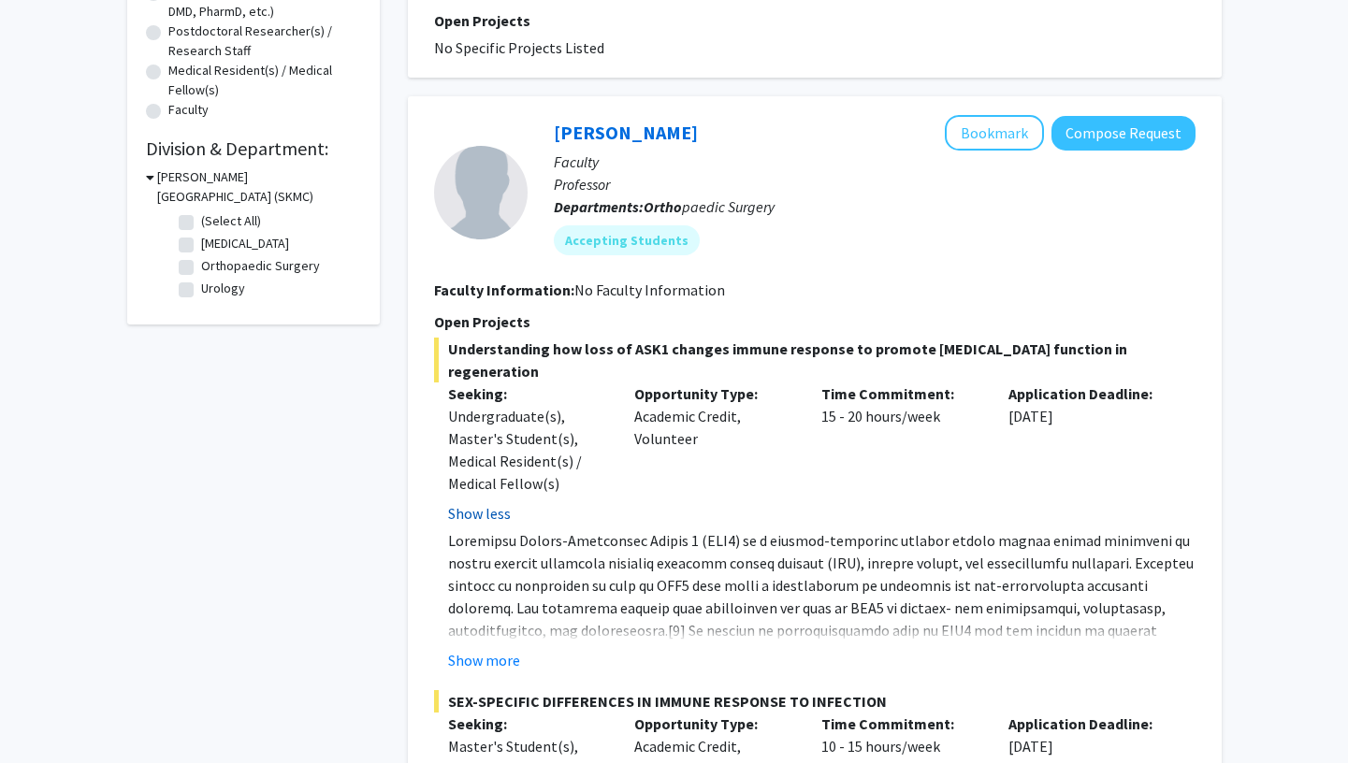
click at [495, 515] on button "Show less" at bounding box center [479, 513] width 63 height 22
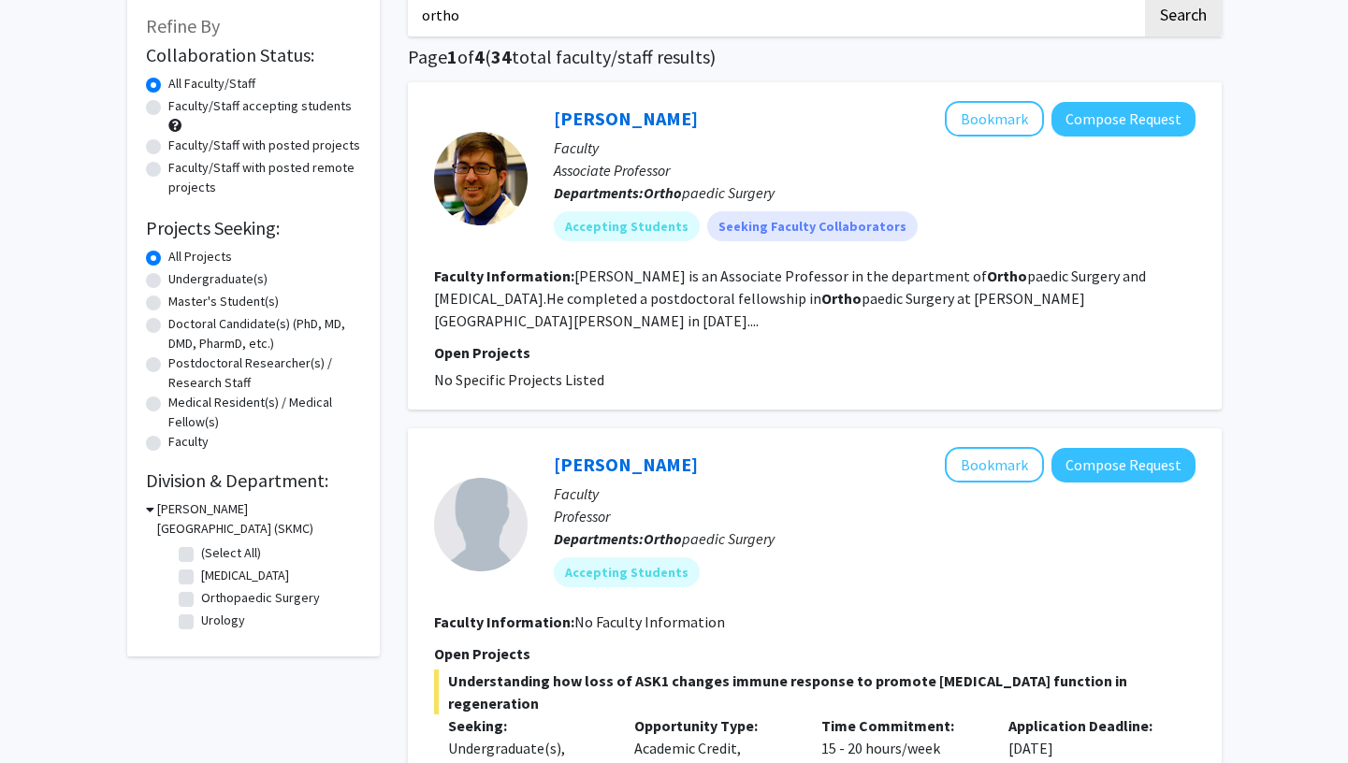
scroll to position [0, 0]
